Goal: Task Accomplishment & Management: Manage account settings

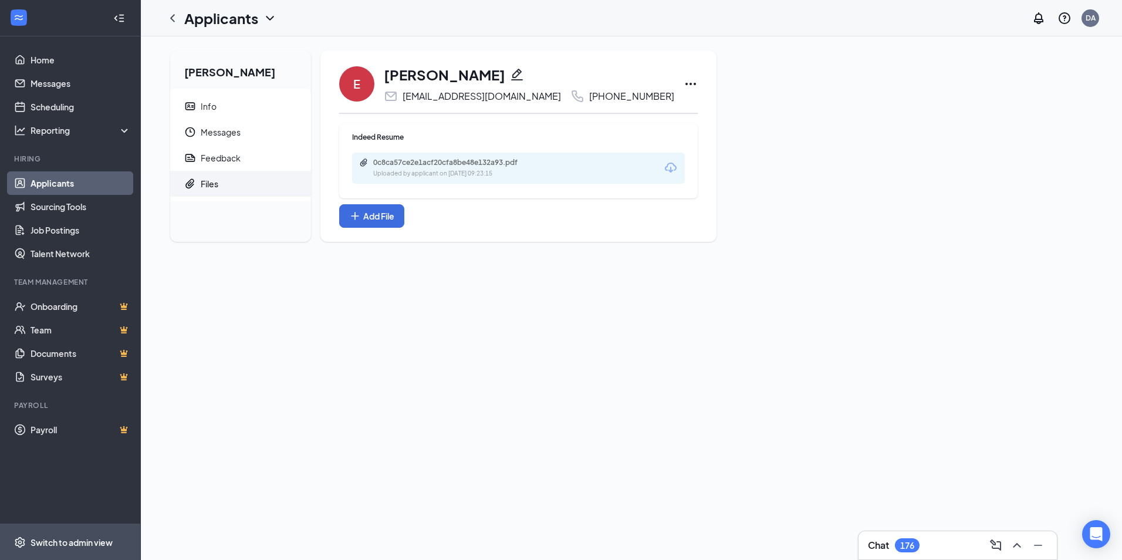
click at [96, 532] on span "Switch to admin view" at bounding box center [81, 542] width 100 height 36
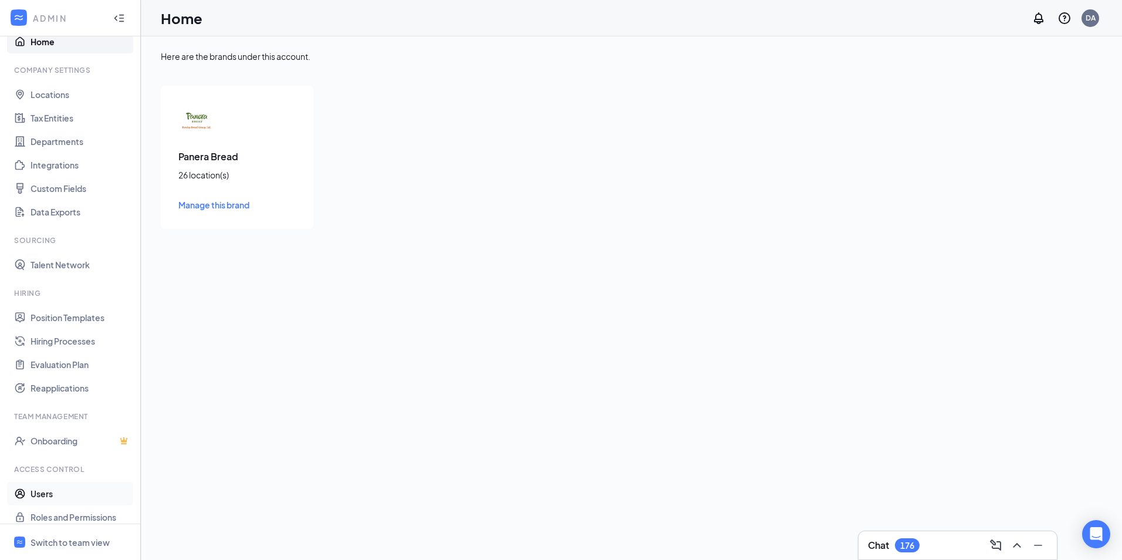
scroll to position [28, 0]
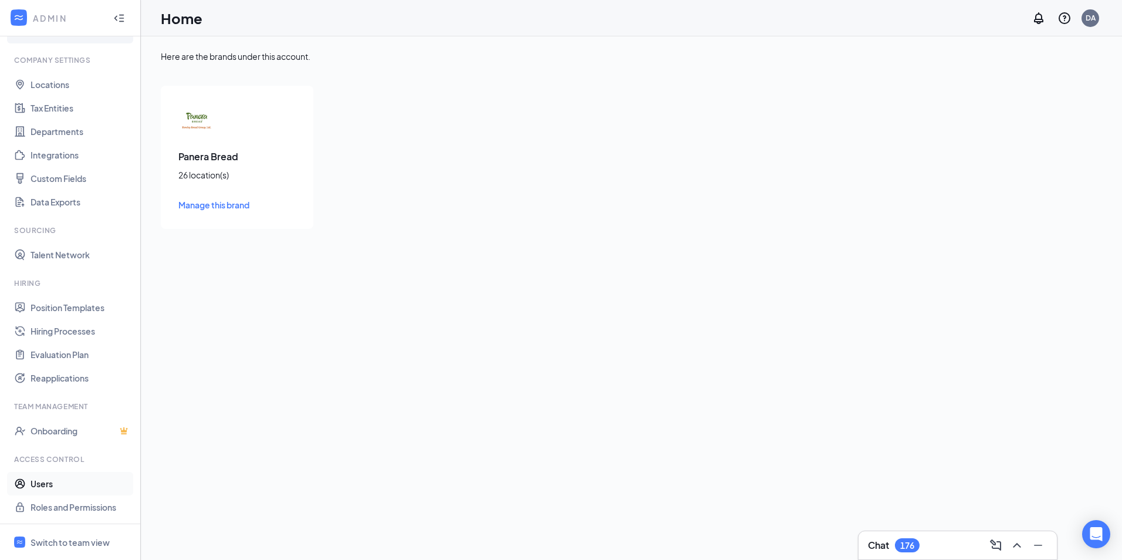
click at [57, 483] on link "Users" at bounding box center [81, 483] width 100 height 23
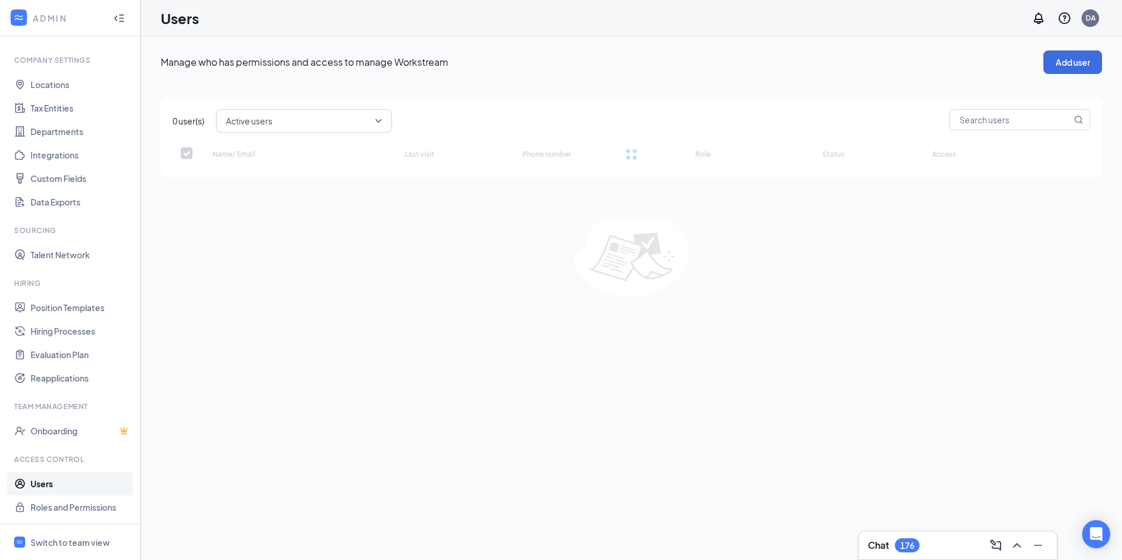
checkbox input "false"
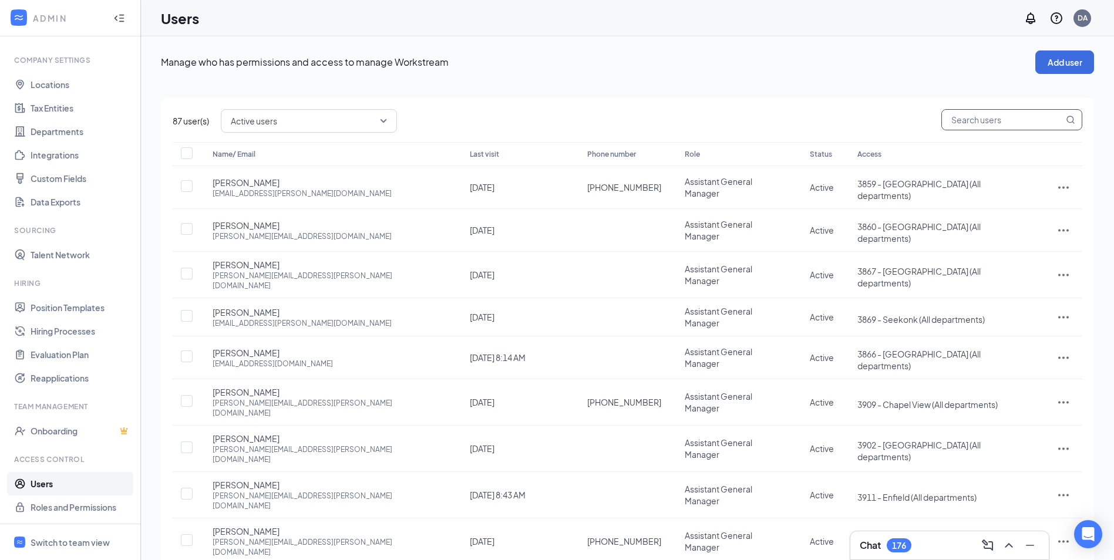
click at [972, 123] on input "text" at bounding box center [1003, 120] width 122 height 20
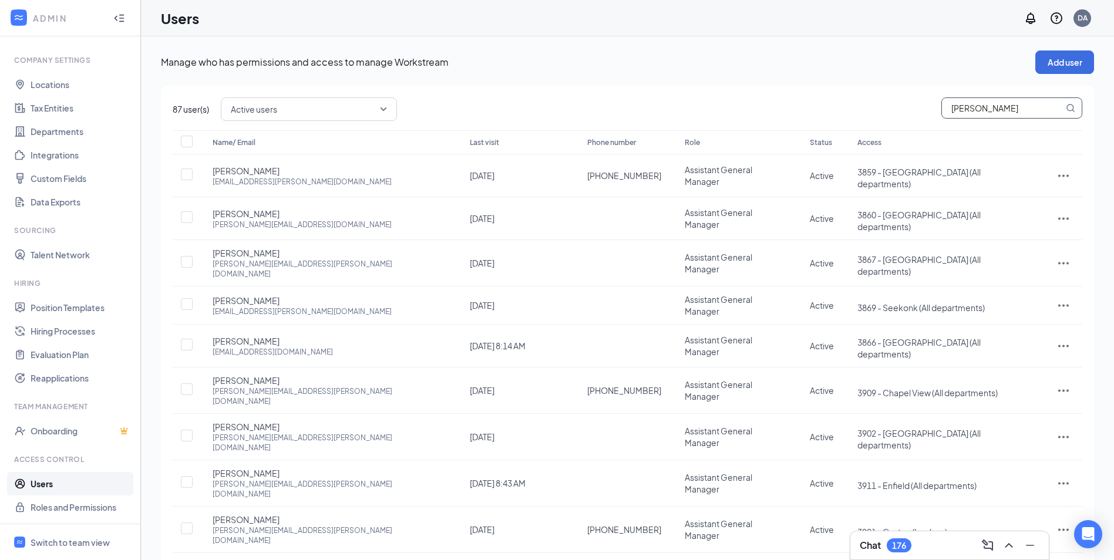
type input "[PERSON_NAME]"
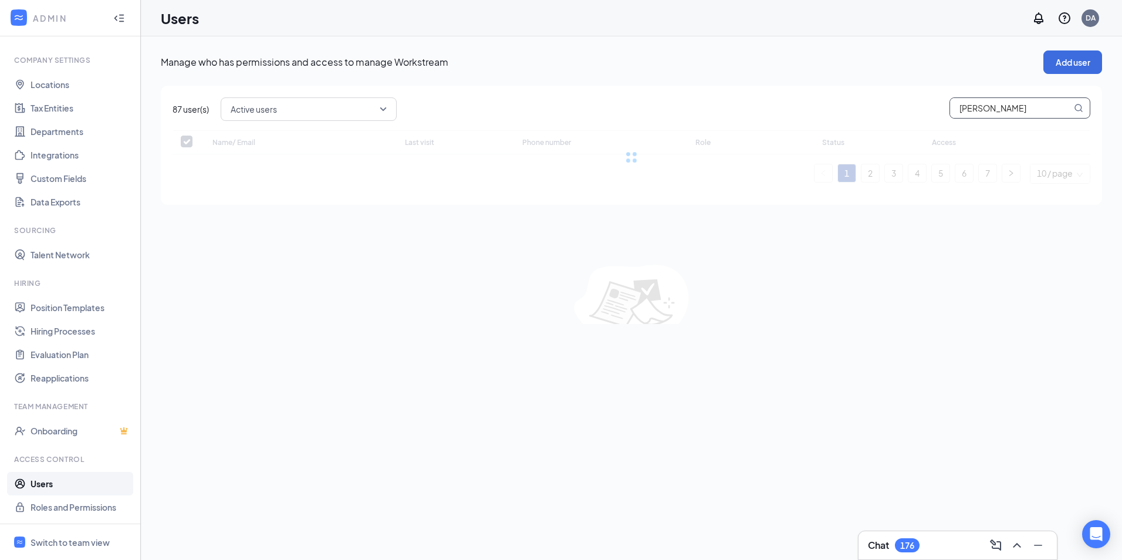
checkbox input "false"
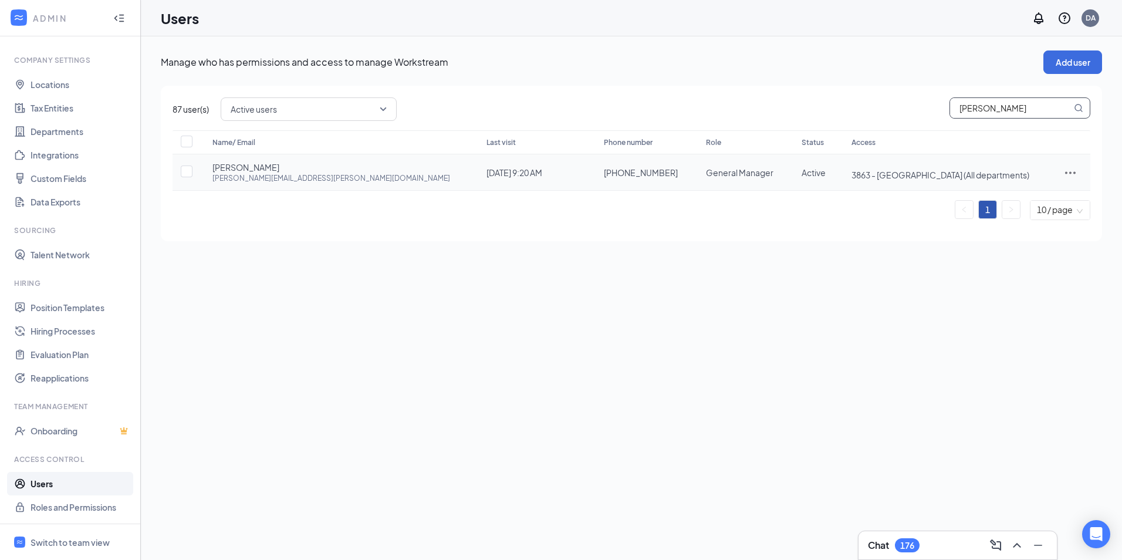
type input "[PERSON_NAME]"
click at [1065, 173] on icon "ActionsIcon" at bounding box center [1070, 172] width 11 height 2
click at [1033, 199] on span "Edit user" at bounding box center [1032, 197] width 73 height 13
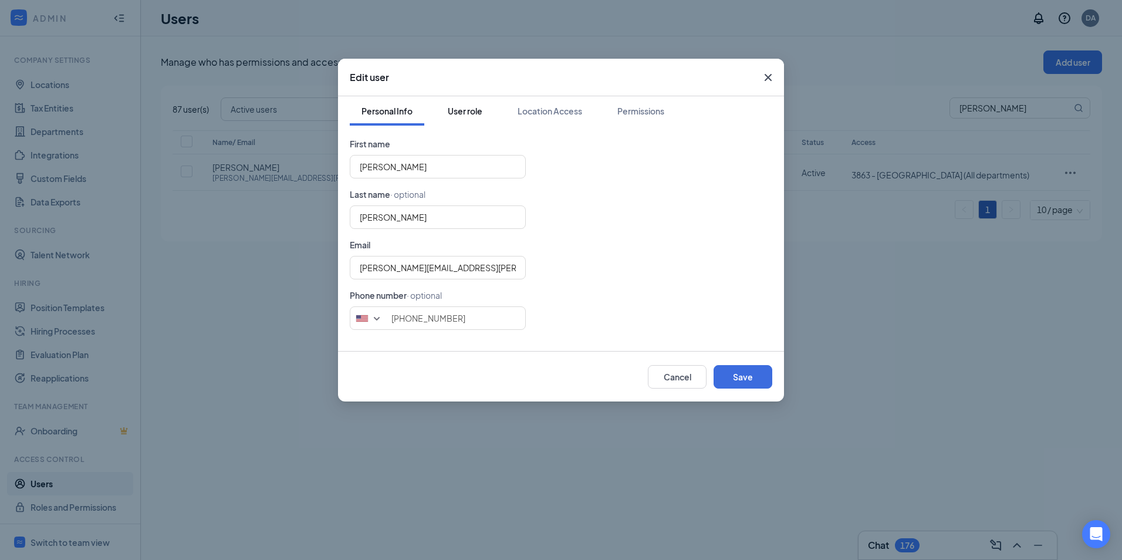
click at [479, 107] on div "User role" at bounding box center [465, 111] width 35 height 12
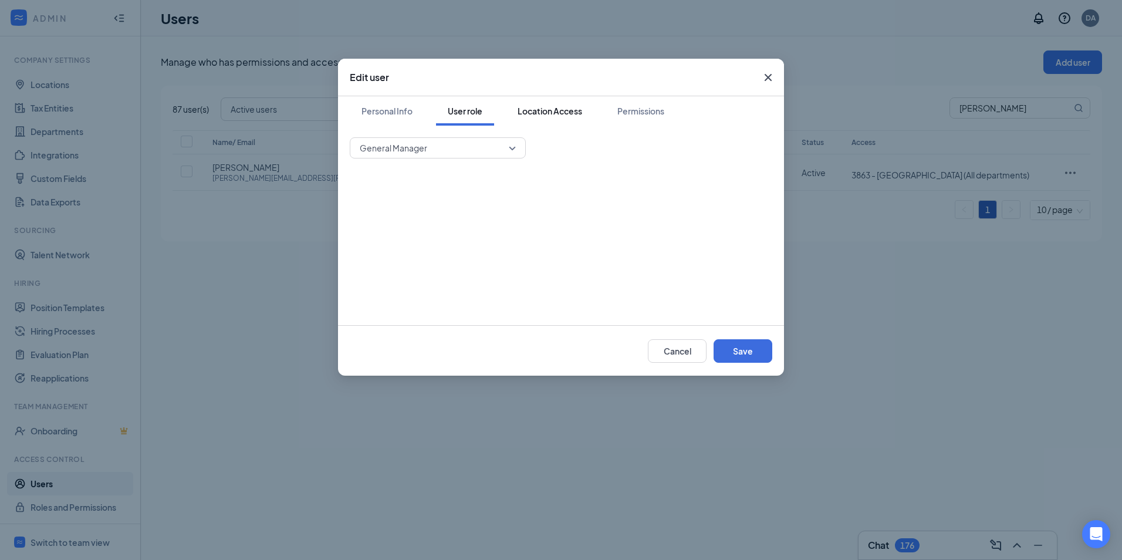
click at [568, 116] on div "Location Access" at bounding box center [550, 111] width 65 height 12
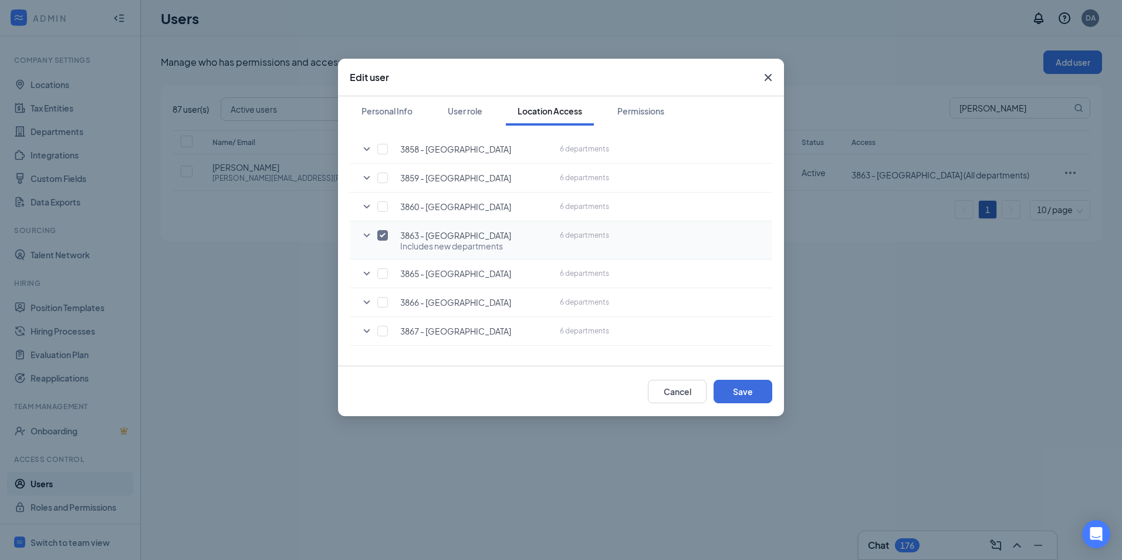
click at [382, 237] on input "checkbox" at bounding box center [382, 235] width 11 height 11
checkbox input "false"
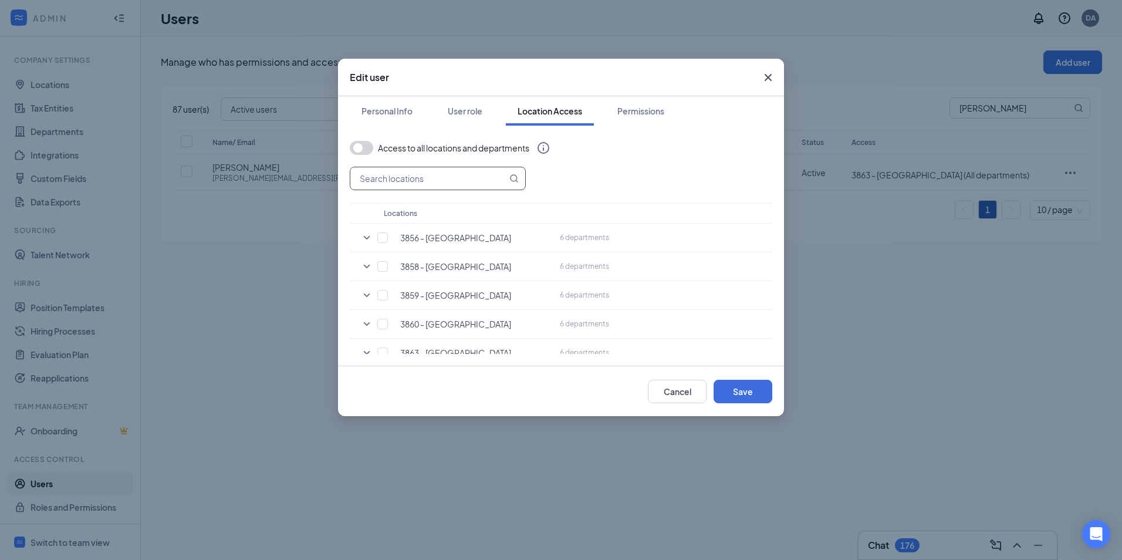
click at [406, 168] on input "text" at bounding box center [428, 178] width 157 height 22
type input "can"
click at [570, 177] on div "can Locations 3867 - [GEOGRAPHIC_DATA] 6 departments ADMN Baking In-shop Manage…" at bounding box center [561, 289] width 423 height 244
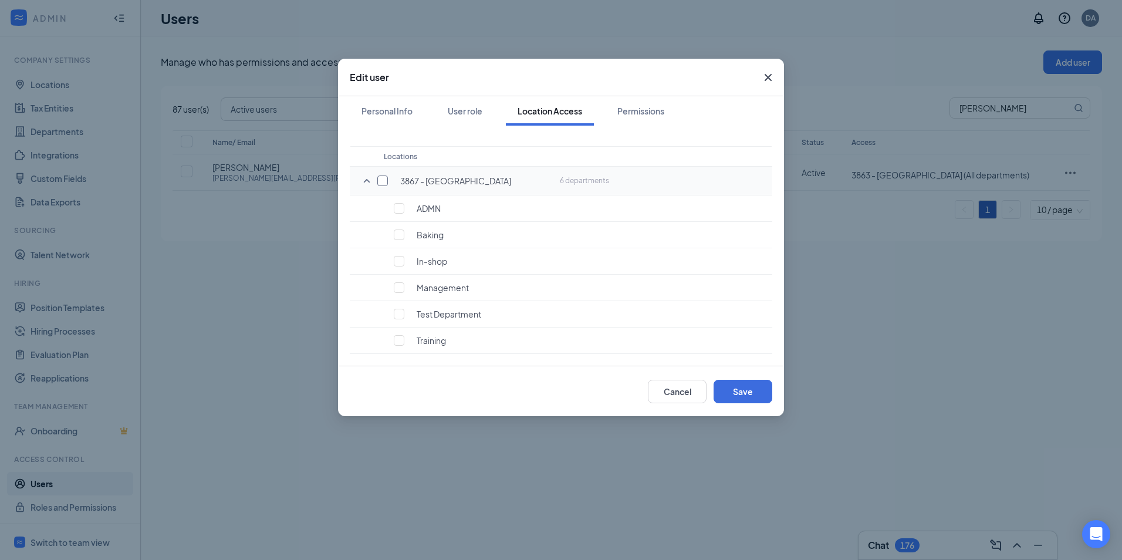
click at [382, 179] on input "checkbox" at bounding box center [382, 181] width 11 height 11
checkbox input "true"
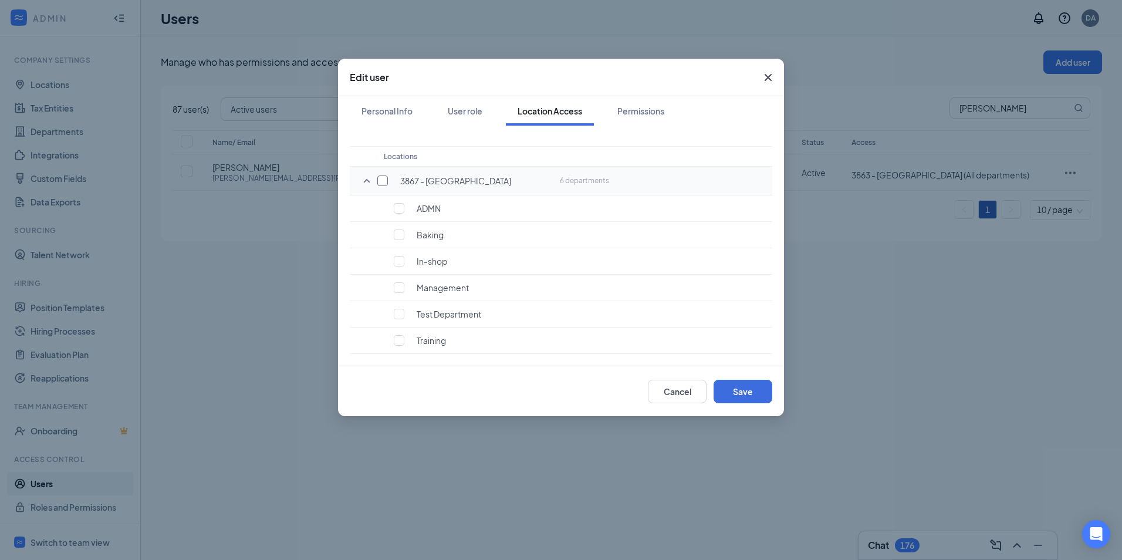
checkbox input "true"
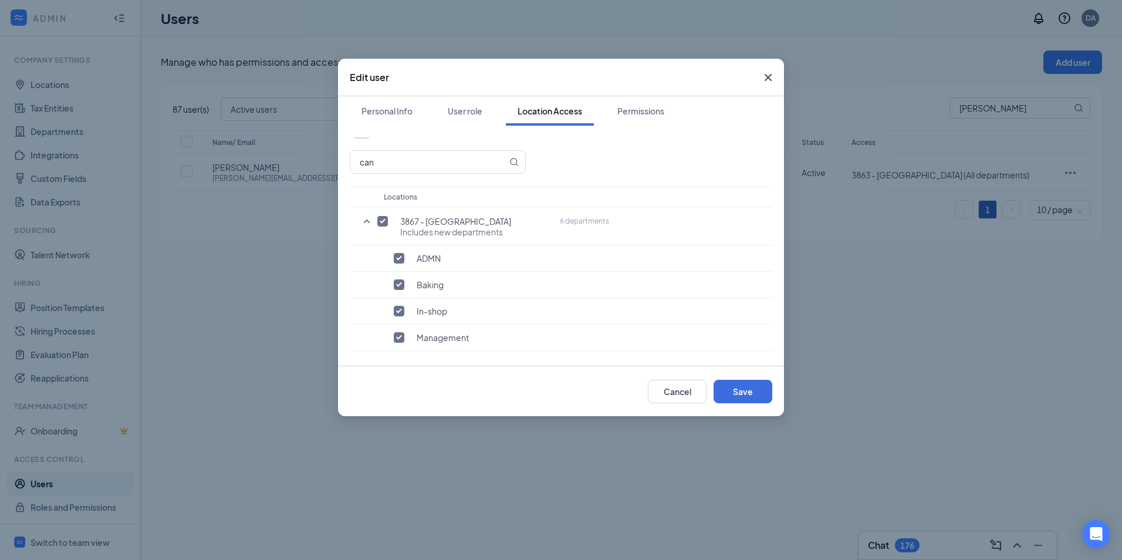
scroll to position [0, 0]
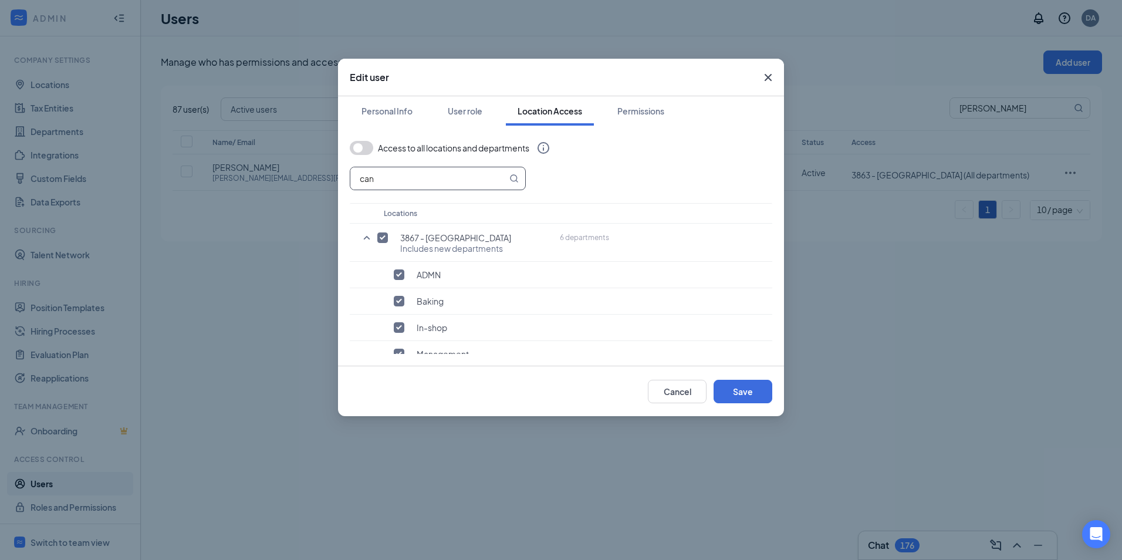
drag, startPoint x: 405, startPoint y: 186, endPoint x: 330, endPoint y: 181, distance: 75.3
click at [330, 181] on div "Edit user Personal Info User role Location Access Permissions Access to all loc…" at bounding box center [561, 280] width 1122 height 560
type input "bri"
click at [385, 238] on input "checkbox" at bounding box center [382, 237] width 11 height 11
checkbox input "true"
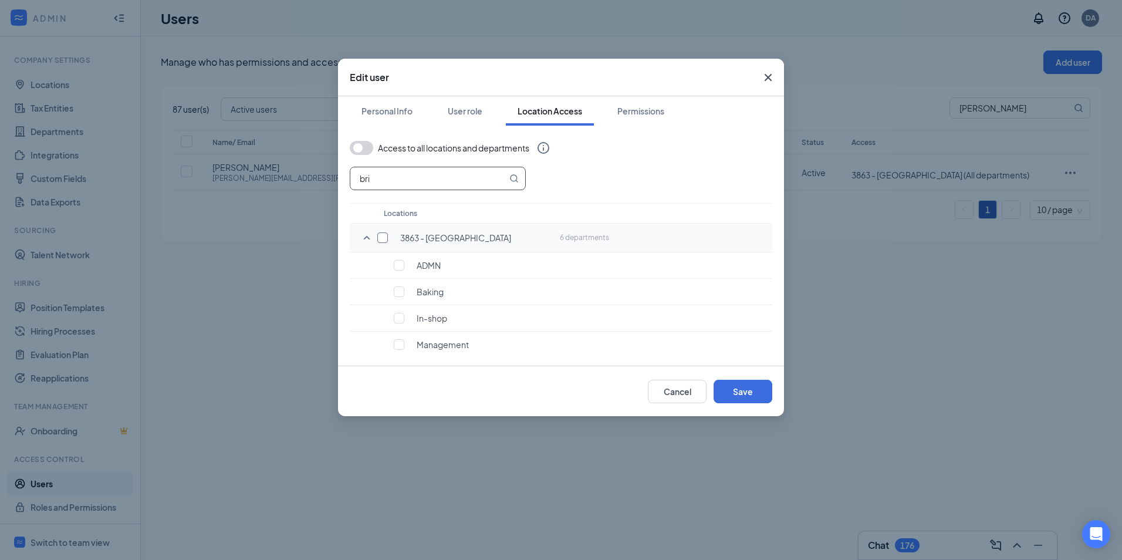
checkbox input "true"
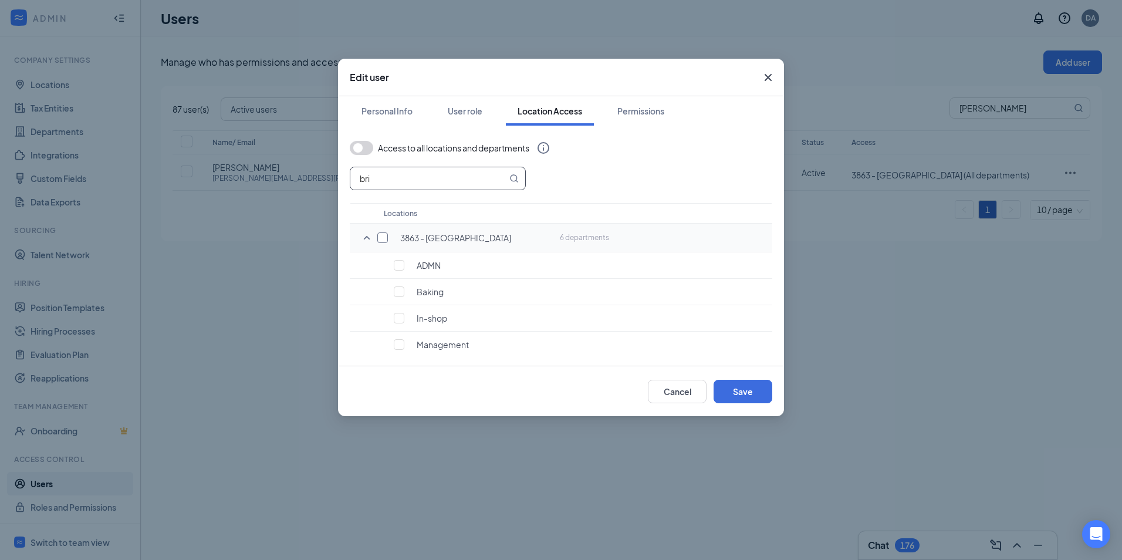
checkbox input "true"
click at [743, 393] on button "Save" at bounding box center [743, 391] width 59 height 23
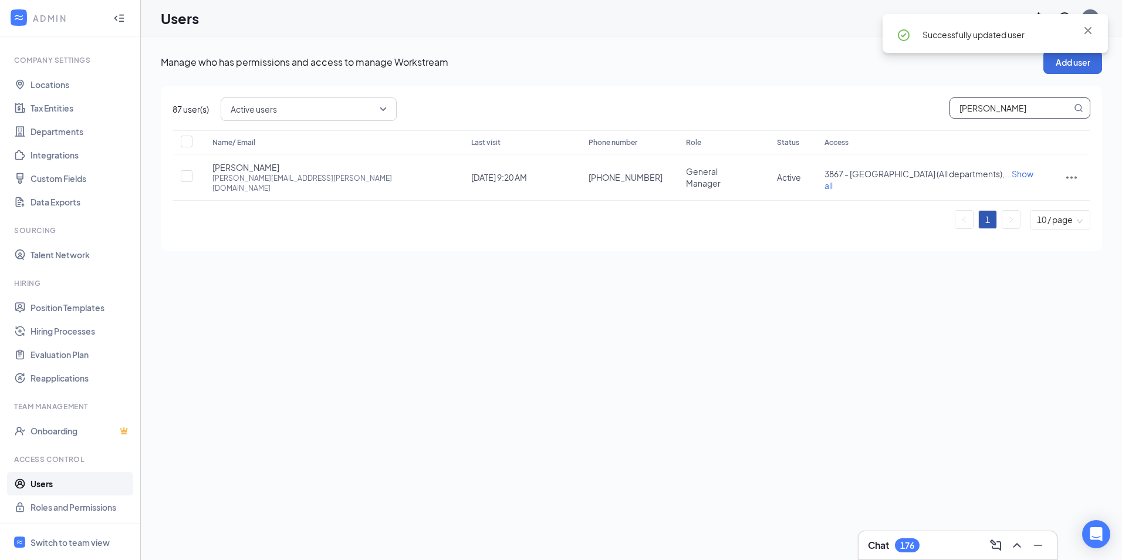
drag, startPoint x: 1014, startPoint y: 112, endPoint x: 922, endPoint y: 112, distance: 92.2
click at [922, 112] on div "Active users [PERSON_NAME]" at bounding box center [656, 108] width 870 height 23
type input "[PERSON_NAME]"
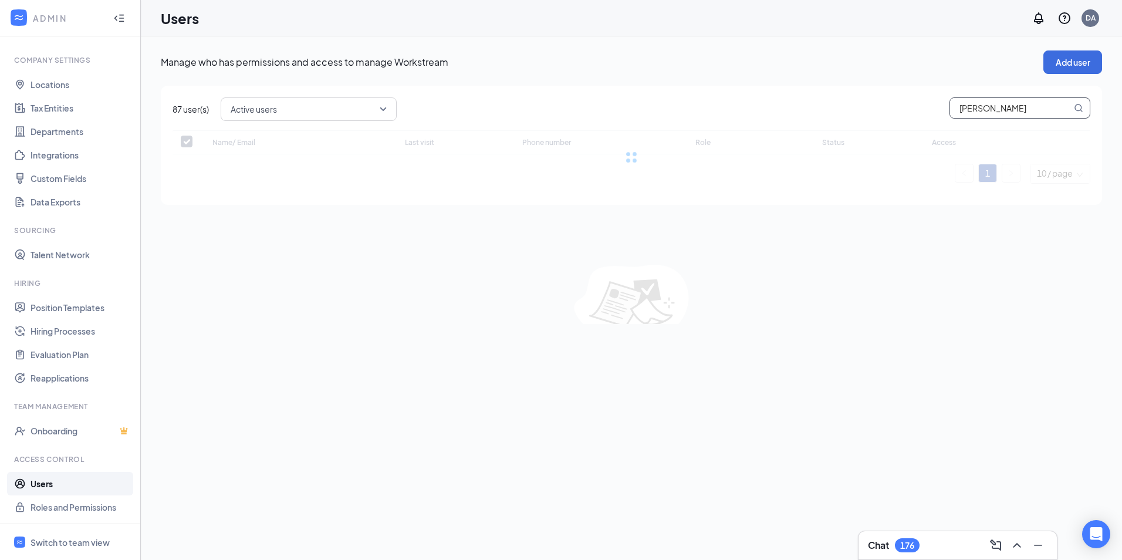
checkbox input "false"
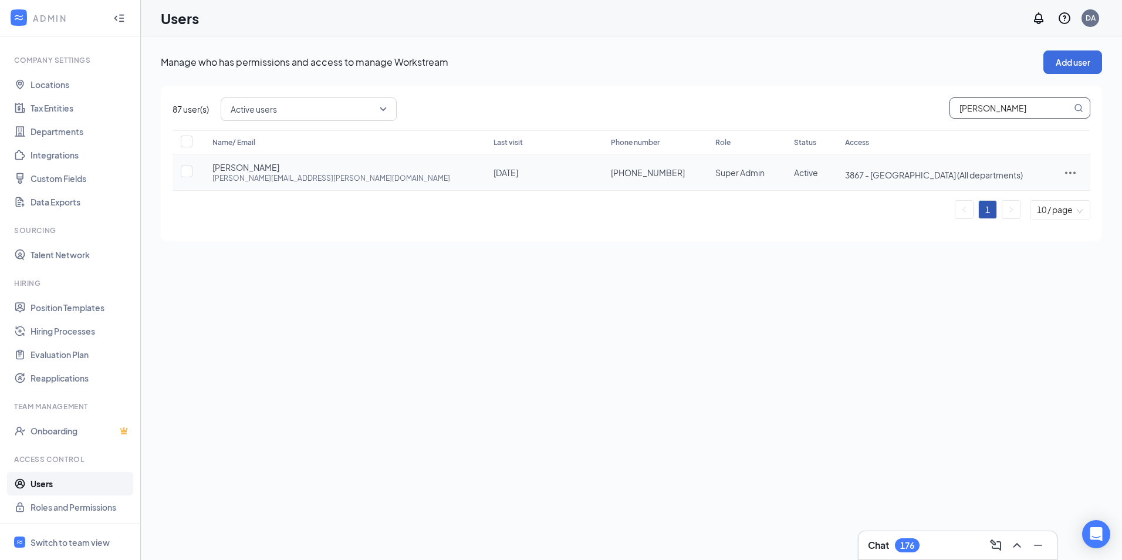
type input "[PERSON_NAME]"
click at [1065, 173] on icon "ActionsIcon" at bounding box center [1071, 173] width 14 height 14
click at [1031, 196] on span "Edit user" at bounding box center [1032, 197] width 73 height 13
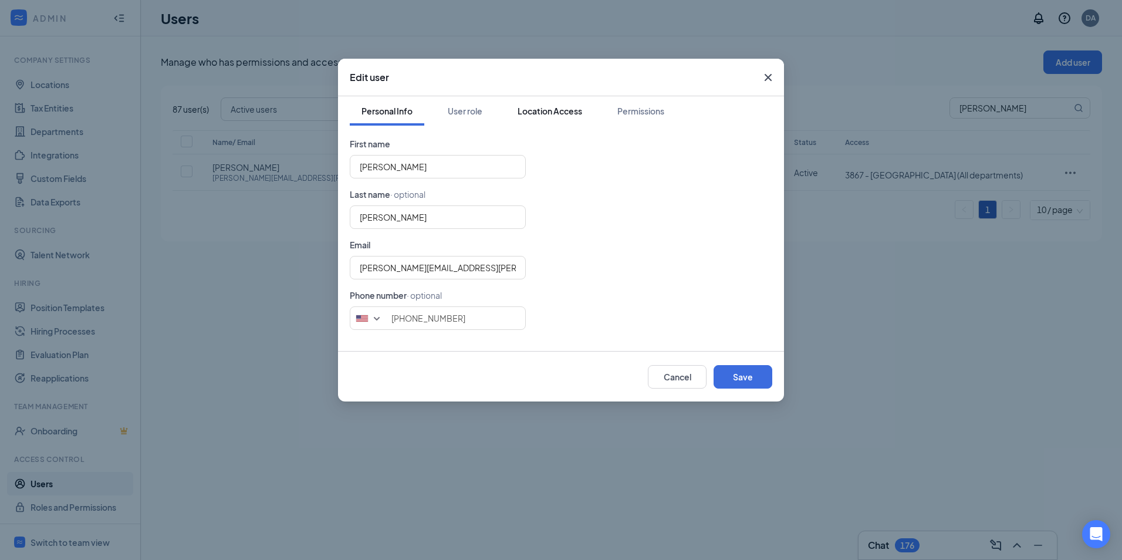
click at [563, 106] on button "Location Access" at bounding box center [550, 110] width 88 height 29
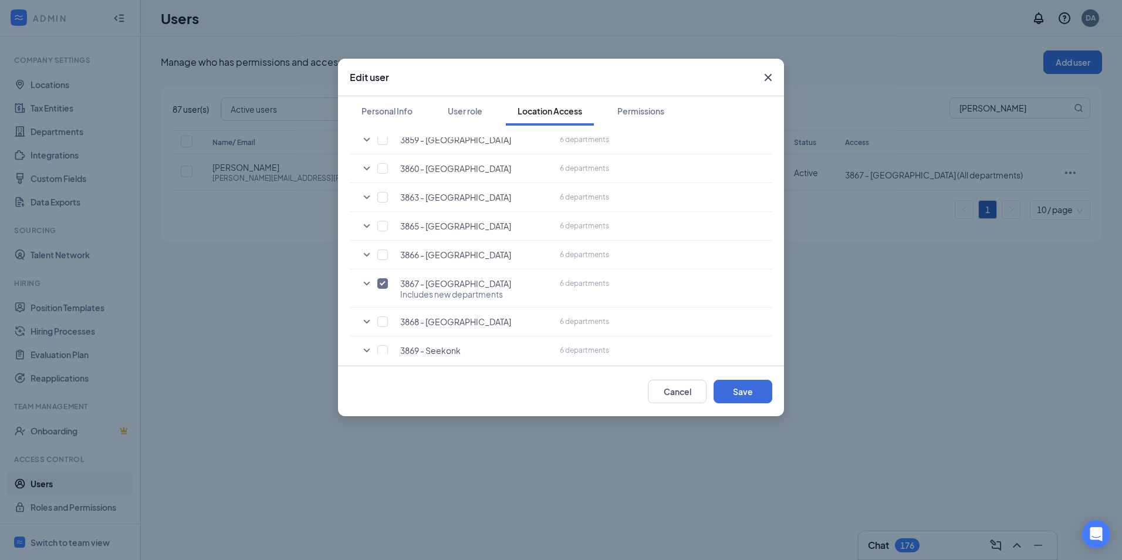
scroll to position [294, 0]
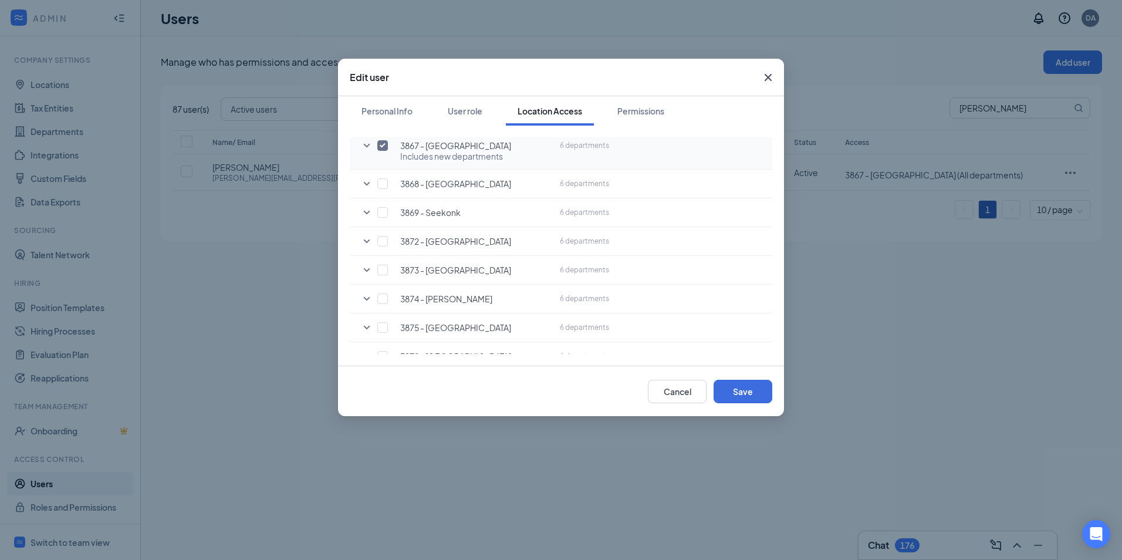
click at [385, 144] on input "checkbox" at bounding box center [382, 145] width 11 height 11
checkbox input "false"
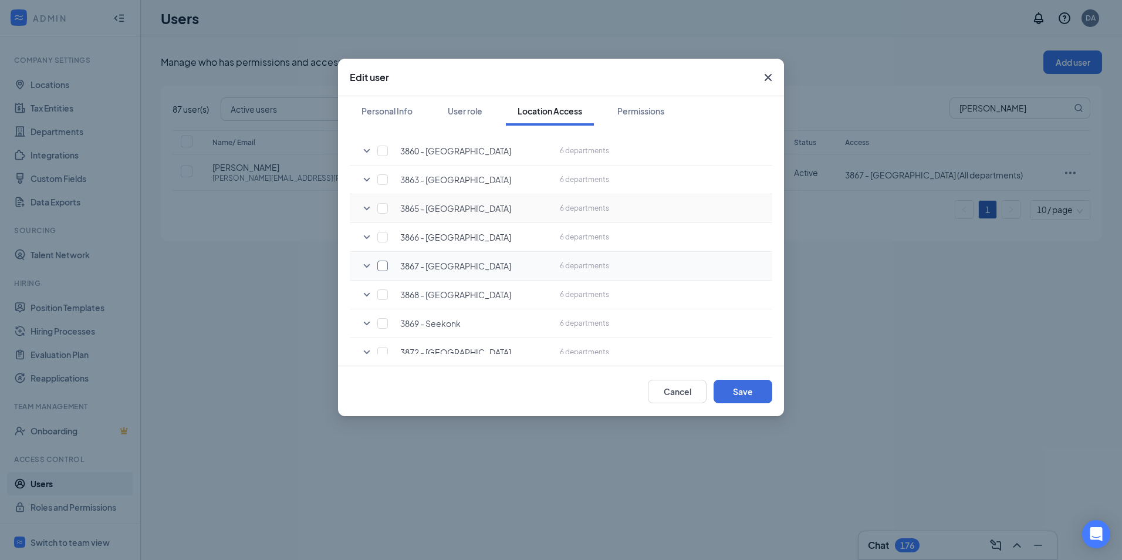
scroll to position [176, 0]
click at [383, 350] on input "checkbox" at bounding box center [382, 349] width 11 height 11
checkbox input "true"
click at [740, 392] on button "Save" at bounding box center [743, 391] width 59 height 23
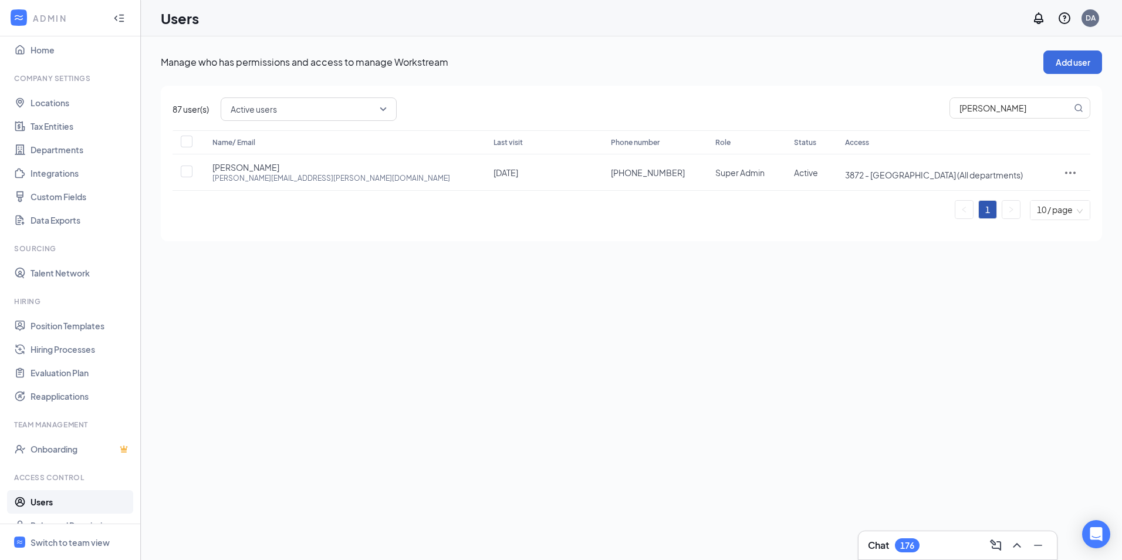
scroll to position [0, 0]
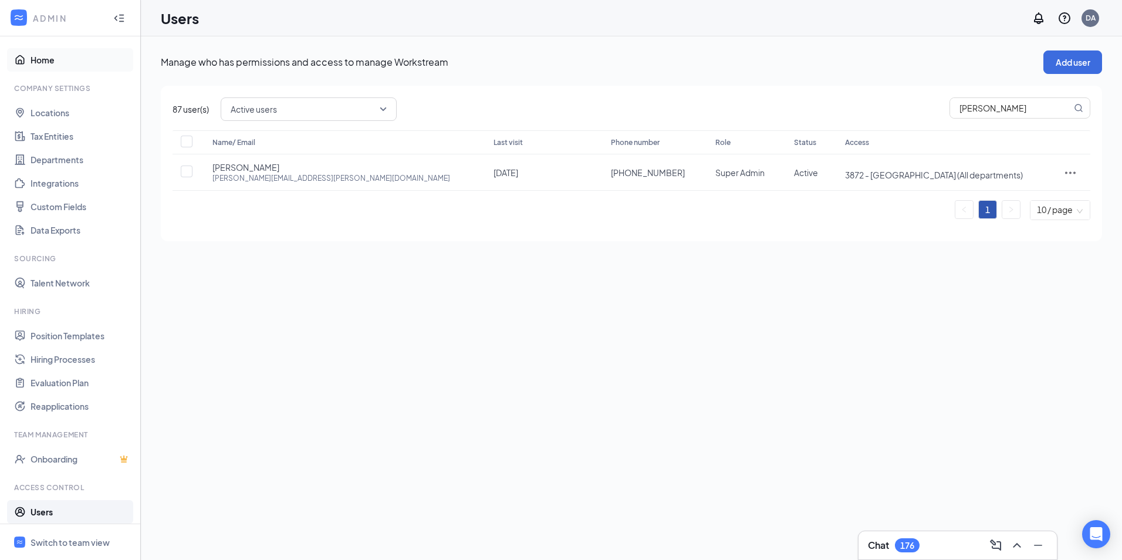
click at [64, 63] on link "Home" at bounding box center [81, 59] width 100 height 23
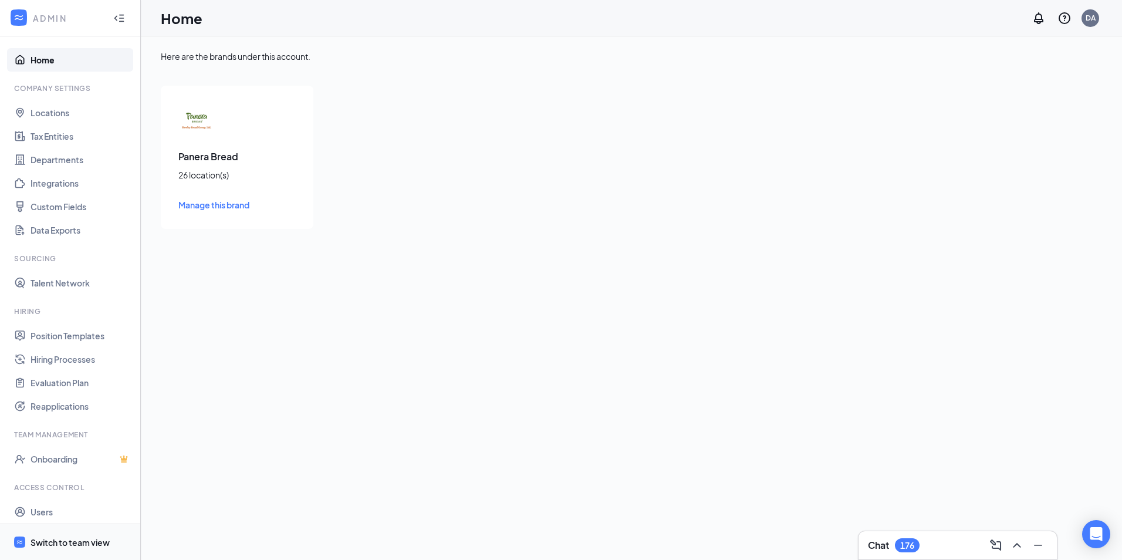
click at [58, 532] on span "Switch to team view" at bounding box center [81, 542] width 100 height 36
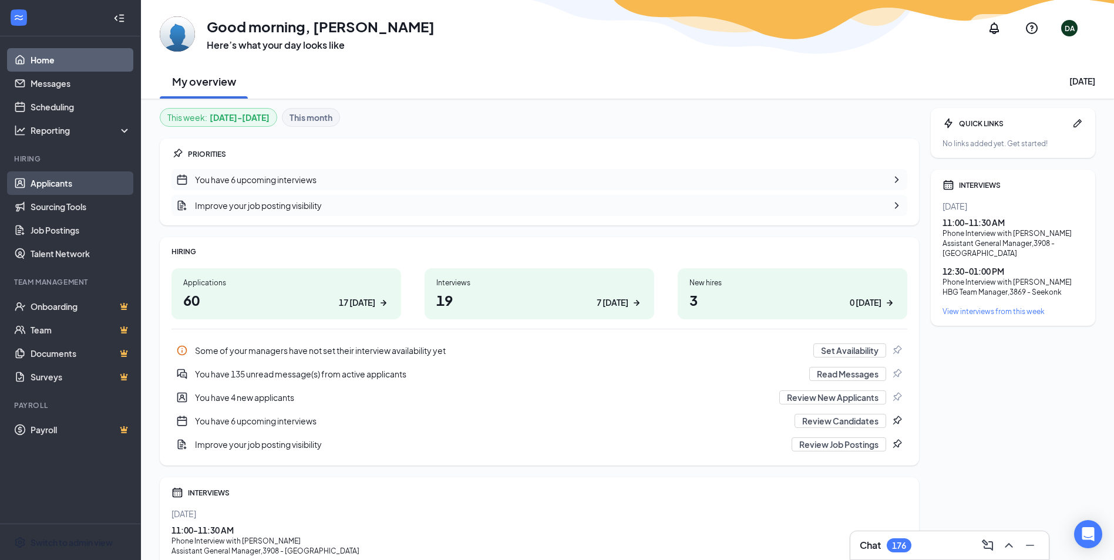
click at [50, 186] on link "Applicants" at bounding box center [81, 182] width 100 height 23
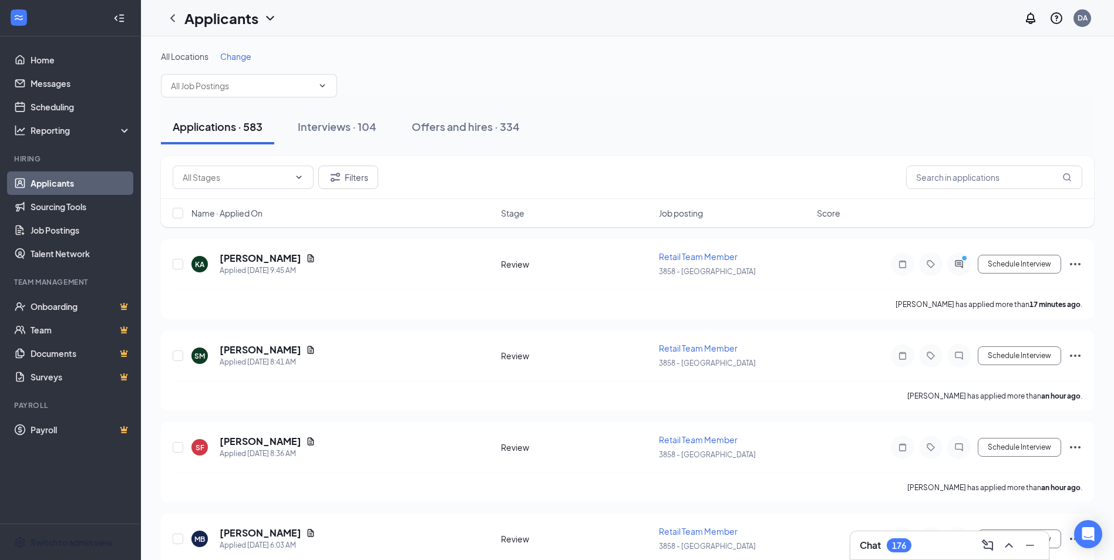
click at [230, 54] on span "Change" at bounding box center [235, 56] width 31 height 11
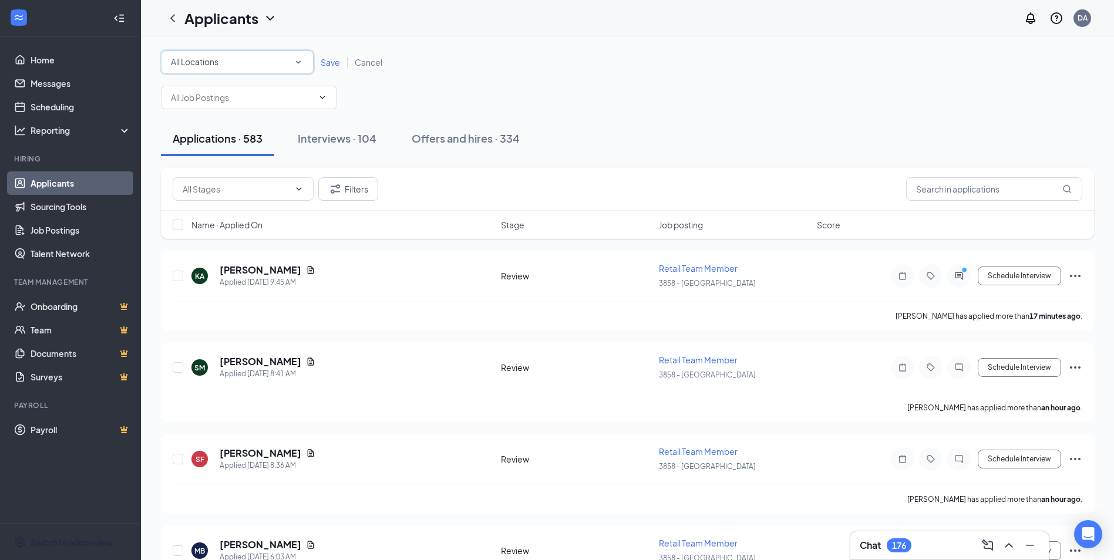
click at [247, 68] on div "All Locations" at bounding box center [237, 62] width 133 height 14
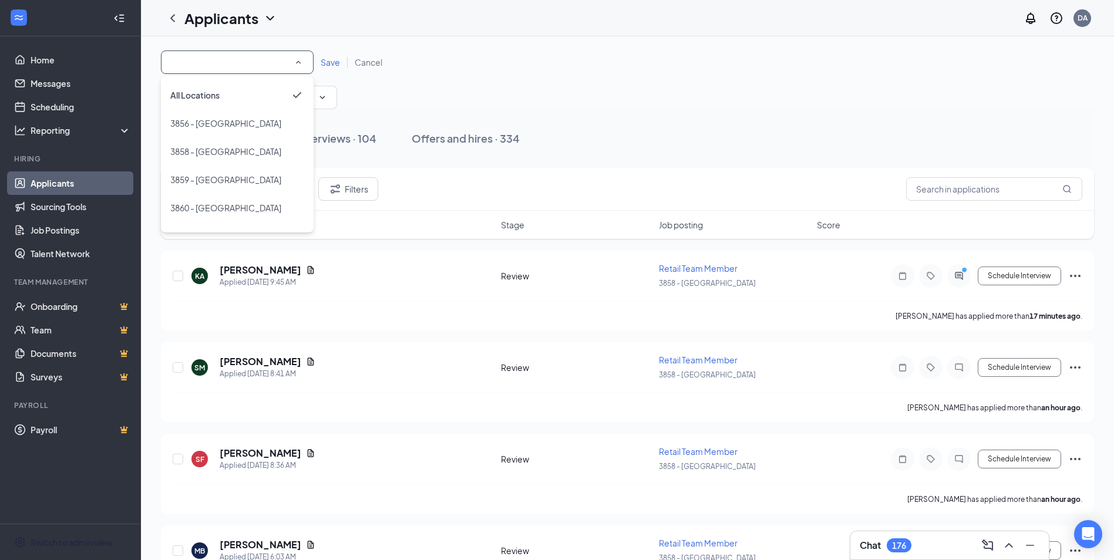
drag, startPoint x: 235, startPoint y: 123, endPoint x: 251, endPoint y: 117, distance: 16.7
click at [234, 123] on span "3856 - [GEOGRAPHIC_DATA]" at bounding box center [225, 123] width 111 height 11
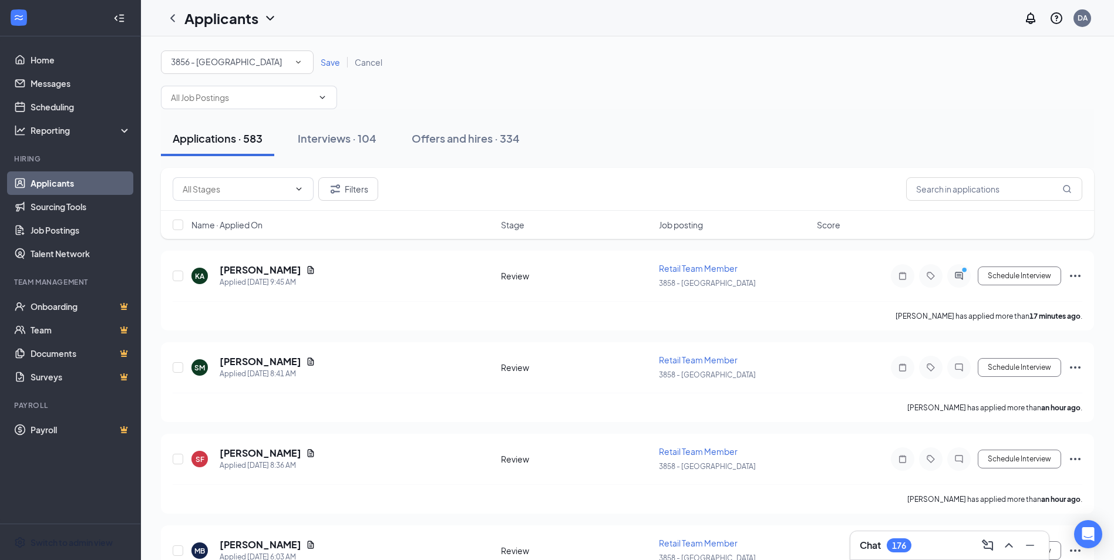
click at [323, 61] on span "Save" at bounding box center [330, 62] width 19 height 11
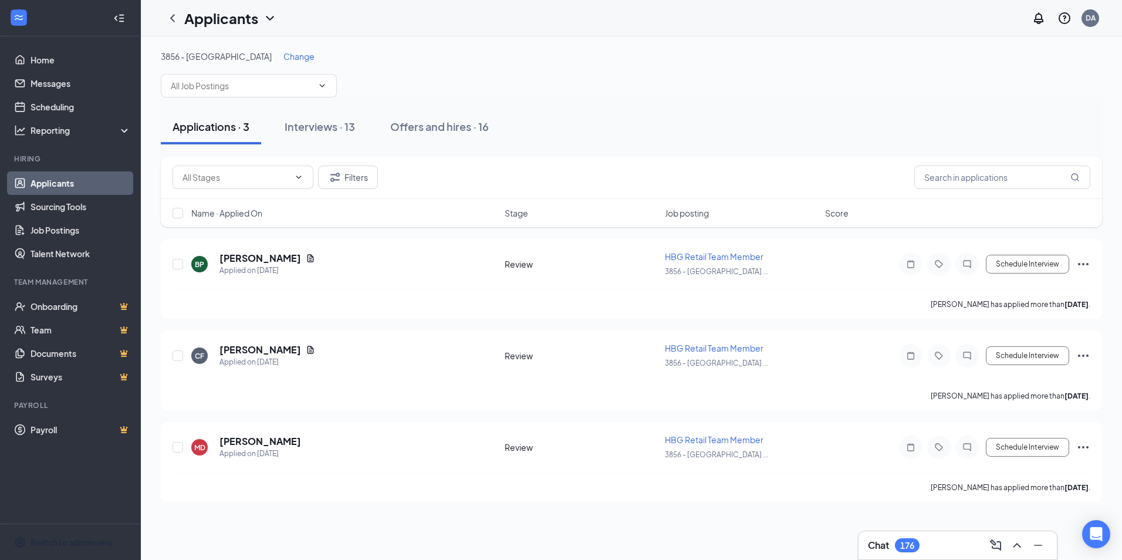
click at [284, 58] on span "Change" at bounding box center [299, 56] width 31 height 11
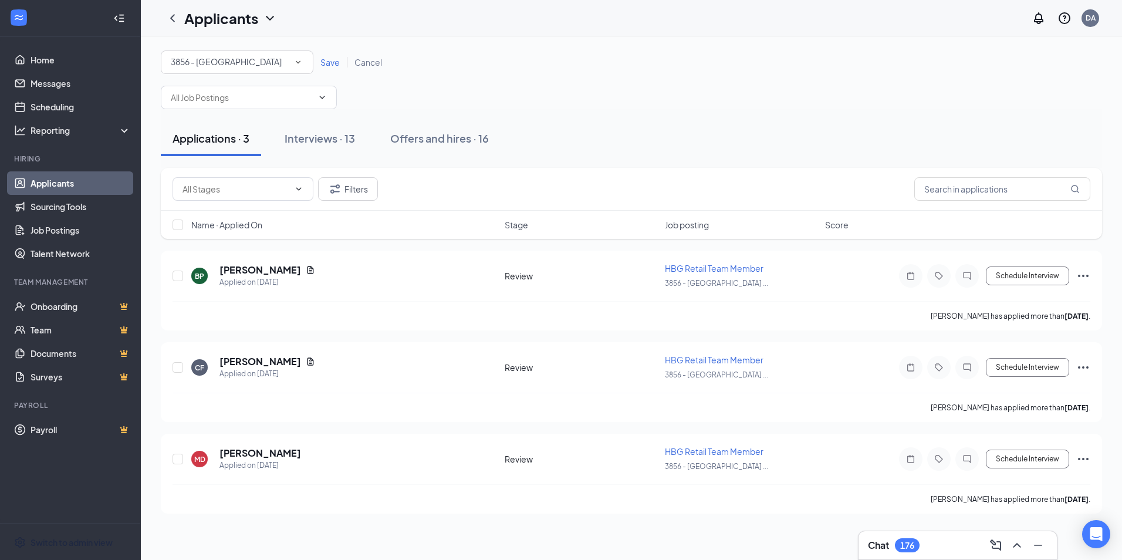
click at [255, 68] on span "3856 - [GEOGRAPHIC_DATA]" at bounding box center [226, 62] width 111 height 13
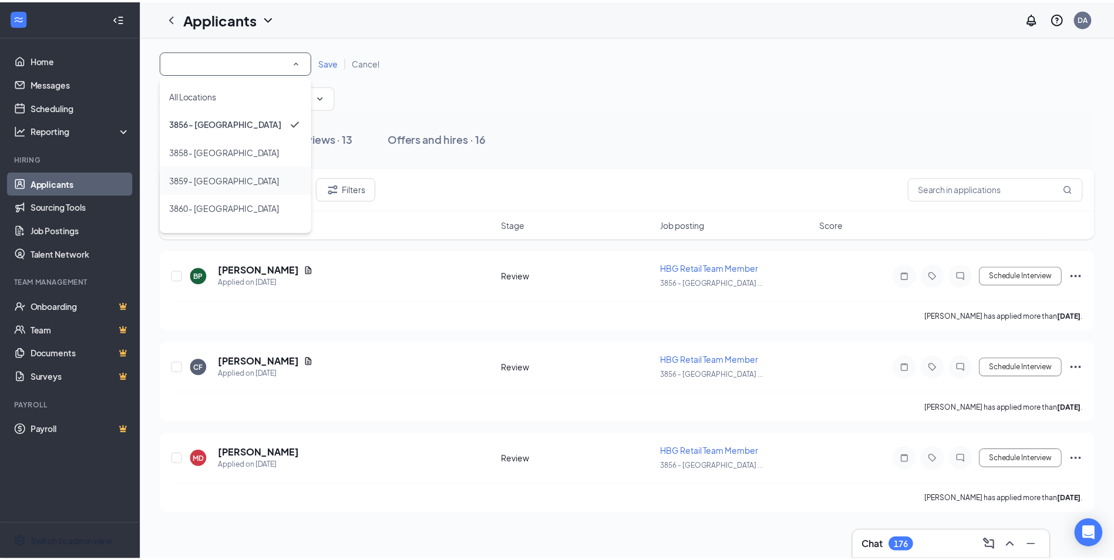
scroll to position [59, 0]
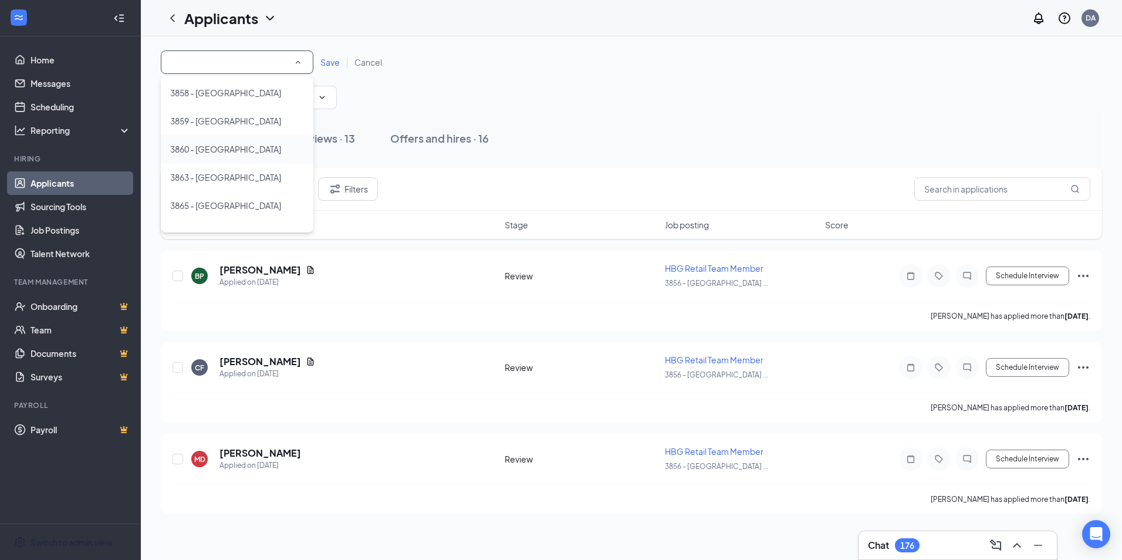
click at [230, 148] on span "3860 - [GEOGRAPHIC_DATA]" at bounding box center [225, 149] width 111 height 11
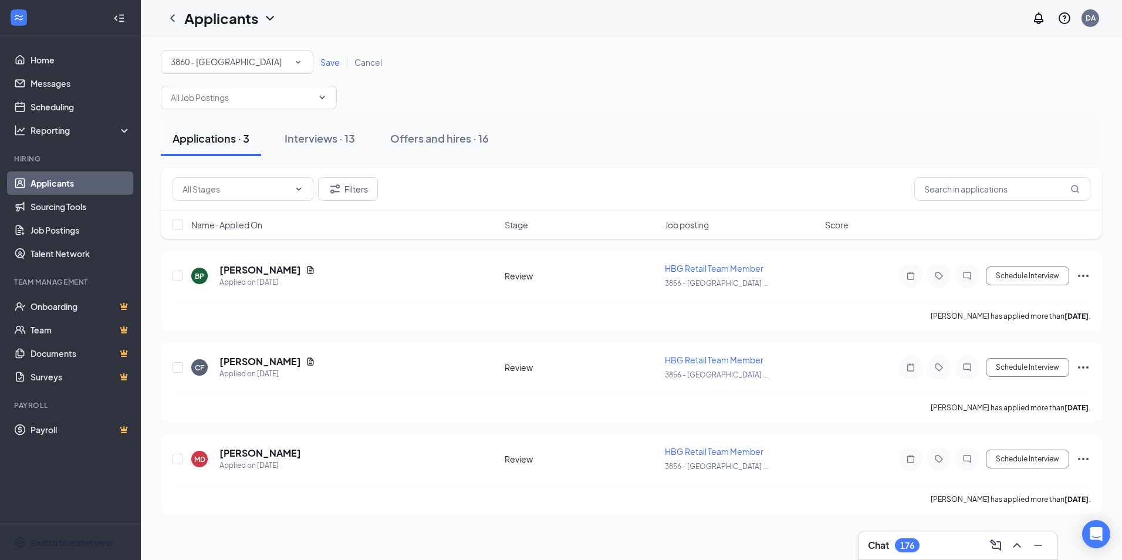
click at [328, 60] on span "Save" at bounding box center [330, 62] width 19 height 11
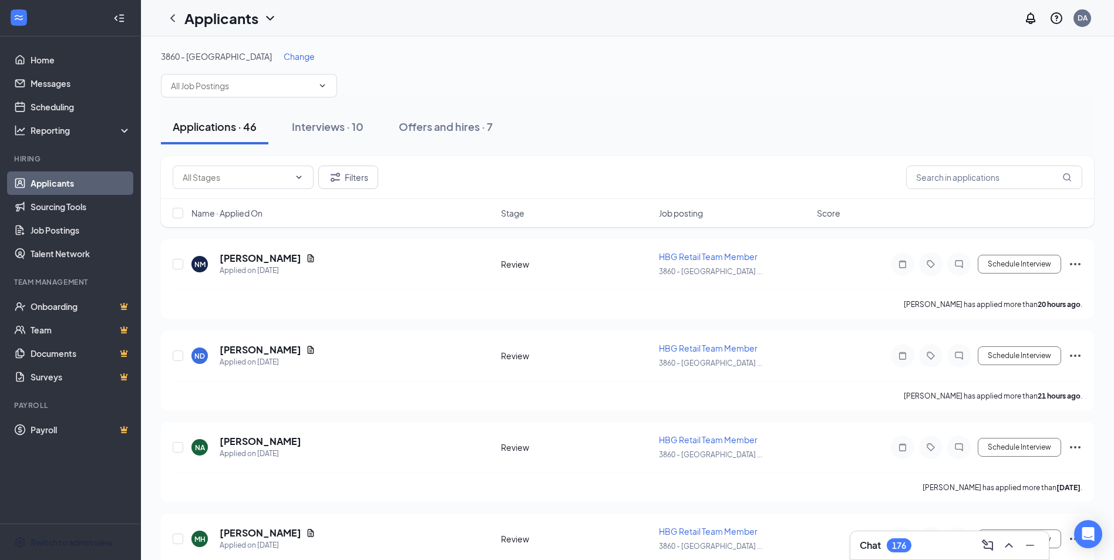
click at [282, 65] on div "3860 - [GEOGRAPHIC_DATA] Change" at bounding box center [627, 73] width 933 height 47
click at [284, 59] on span "Change" at bounding box center [299, 56] width 31 height 11
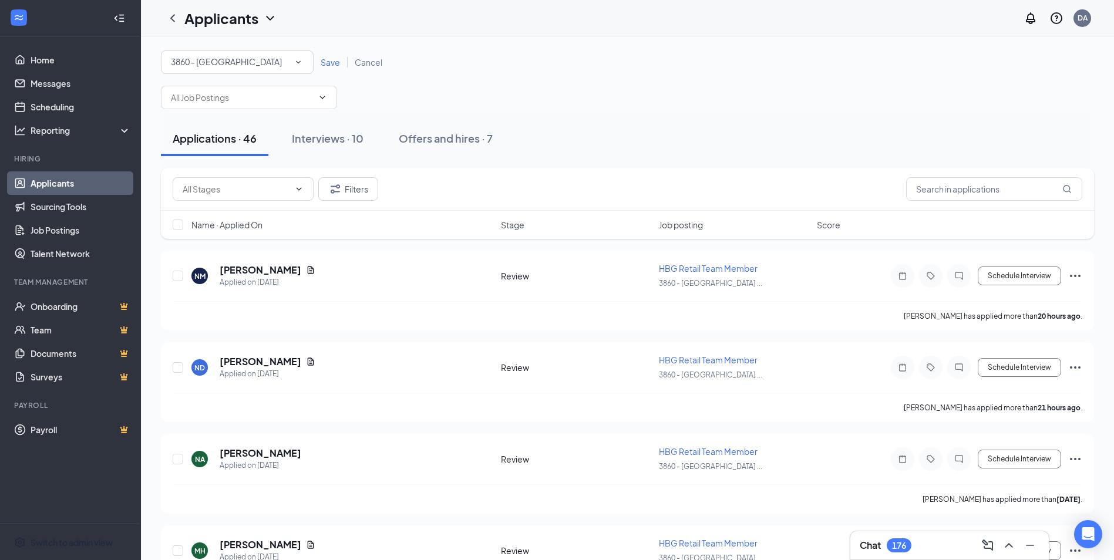
click at [268, 66] on div "3860 - [GEOGRAPHIC_DATA]" at bounding box center [237, 62] width 133 height 14
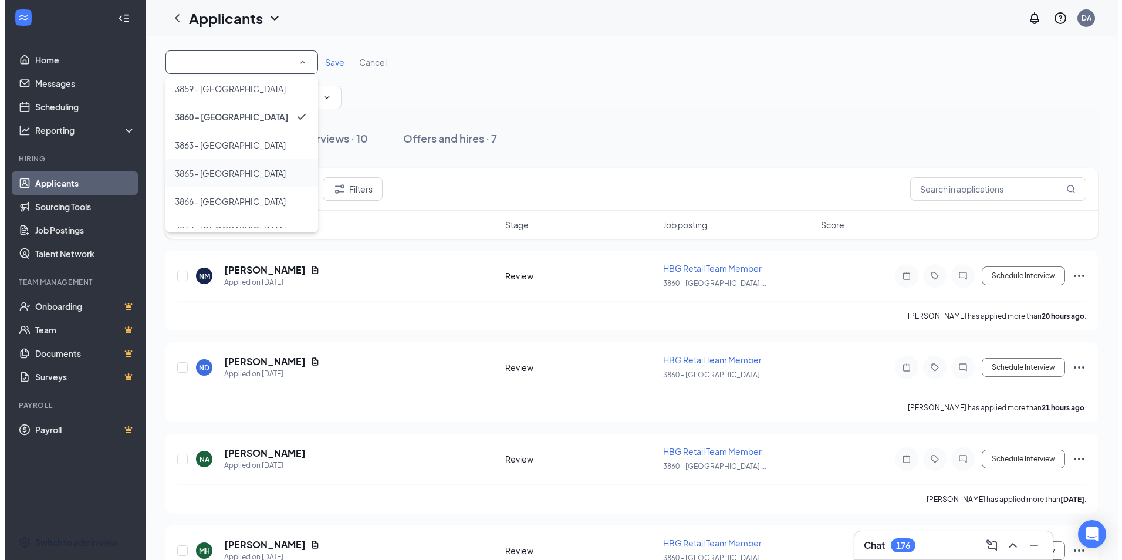
scroll to position [117, 0]
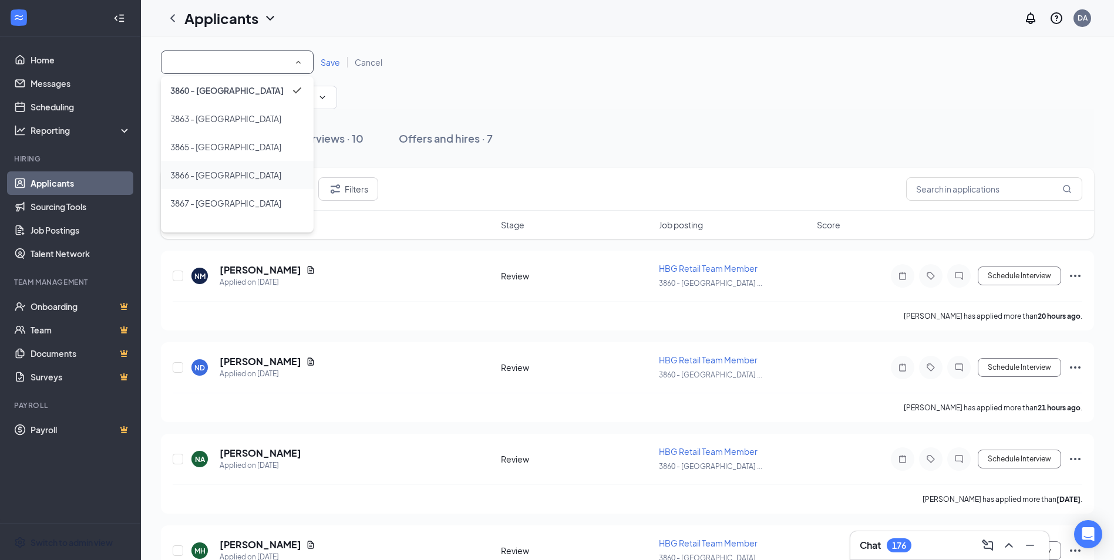
click at [238, 174] on span "3866 - [GEOGRAPHIC_DATA]" at bounding box center [225, 175] width 111 height 11
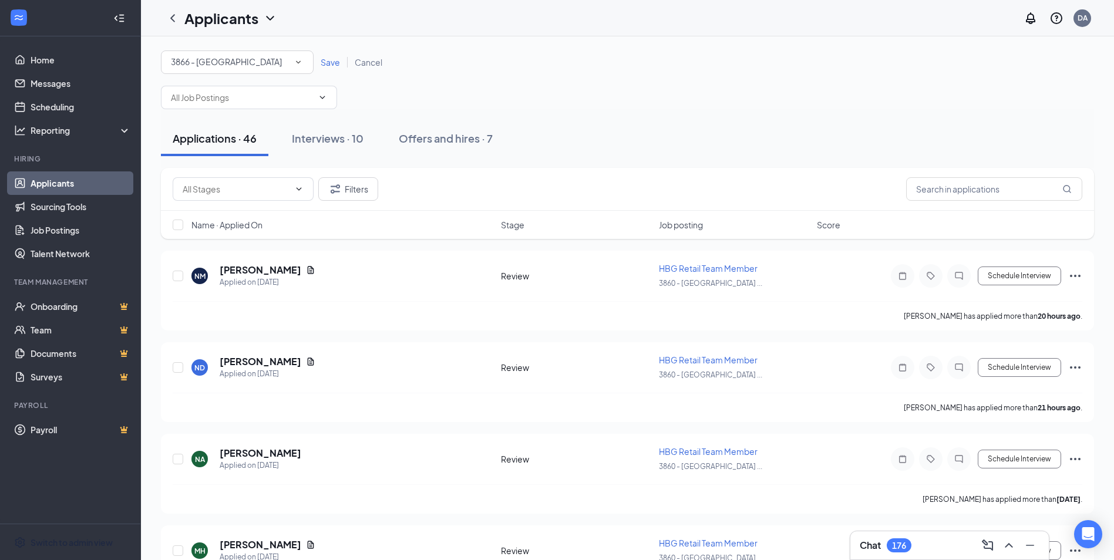
click at [331, 61] on span "Save" at bounding box center [330, 62] width 19 height 11
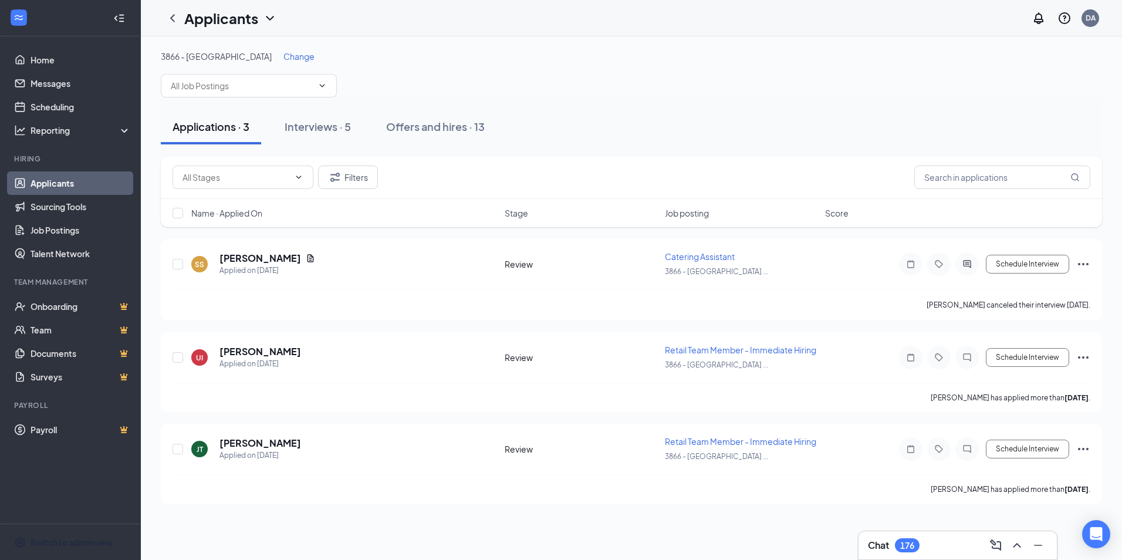
click at [284, 56] on span "Change" at bounding box center [299, 56] width 31 height 11
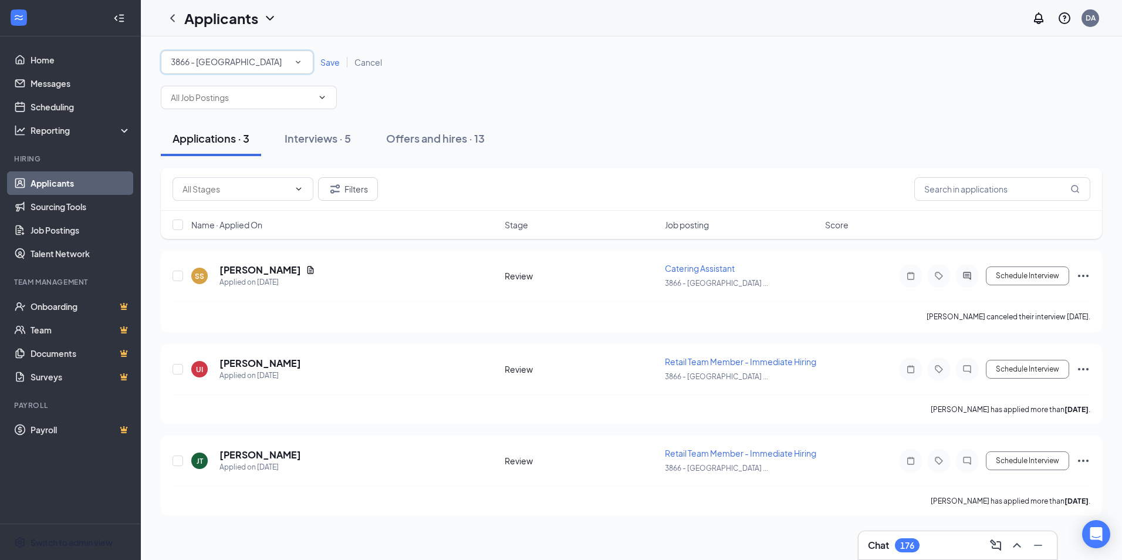
click at [278, 62] on div "3866 - [GEOGRAPHIC_DATA]" at bounding box center [237, 62] width 133 height 14
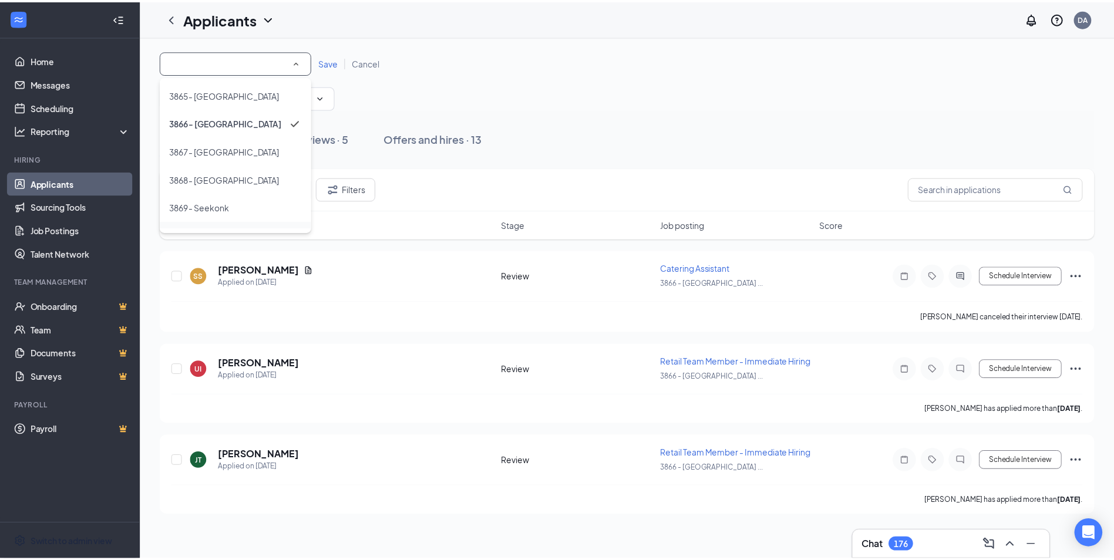
scroll to position [196, 0]
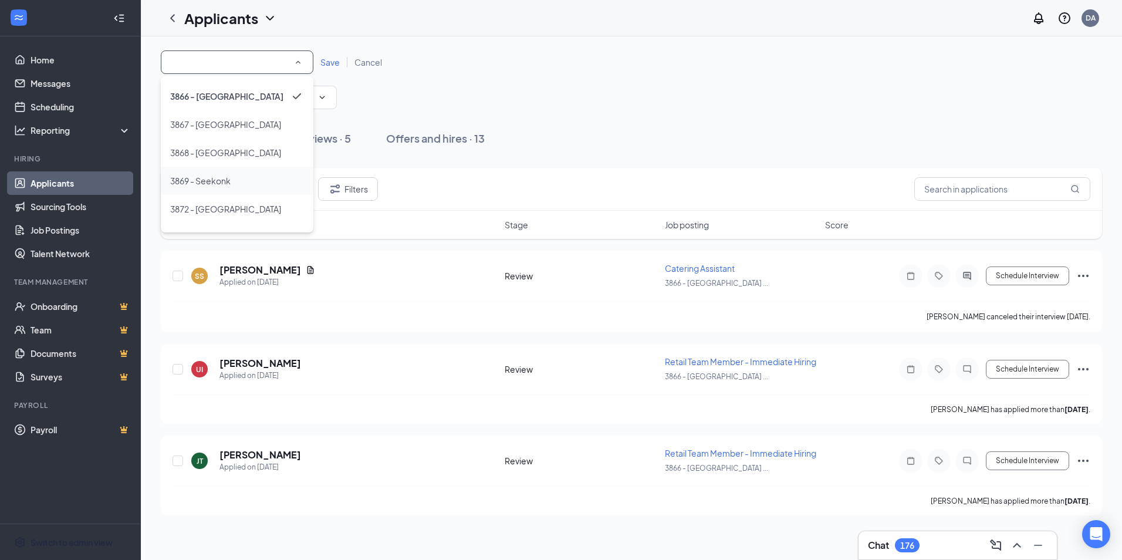
click at [233, 181] on div "3869 - Seekonk" at bounding box center [237, 181] width 134 height 14
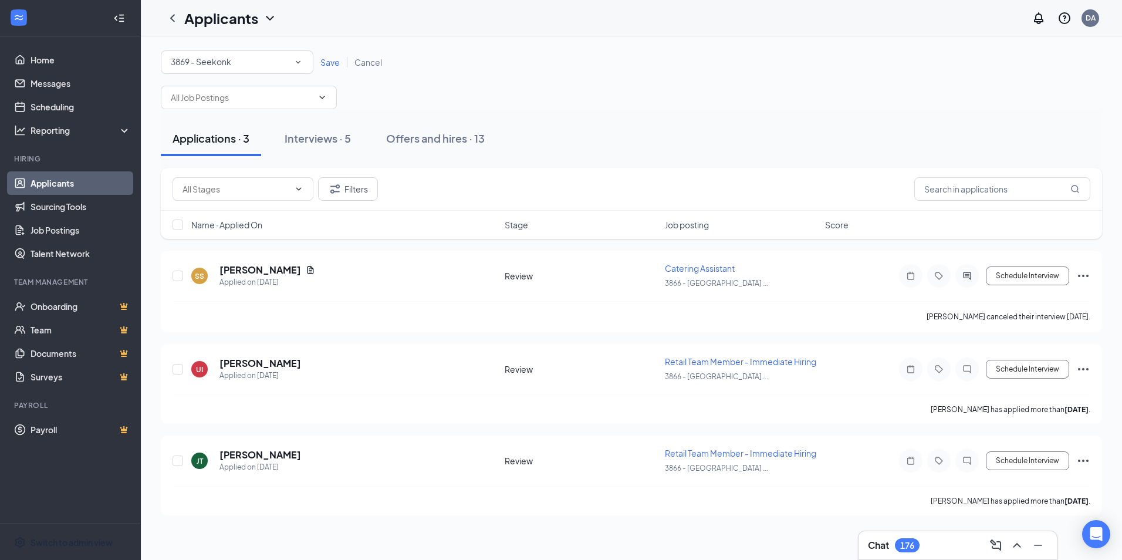
click at [329, 65] on span "Save" at bounding box center [330, 62] width 19 height 11
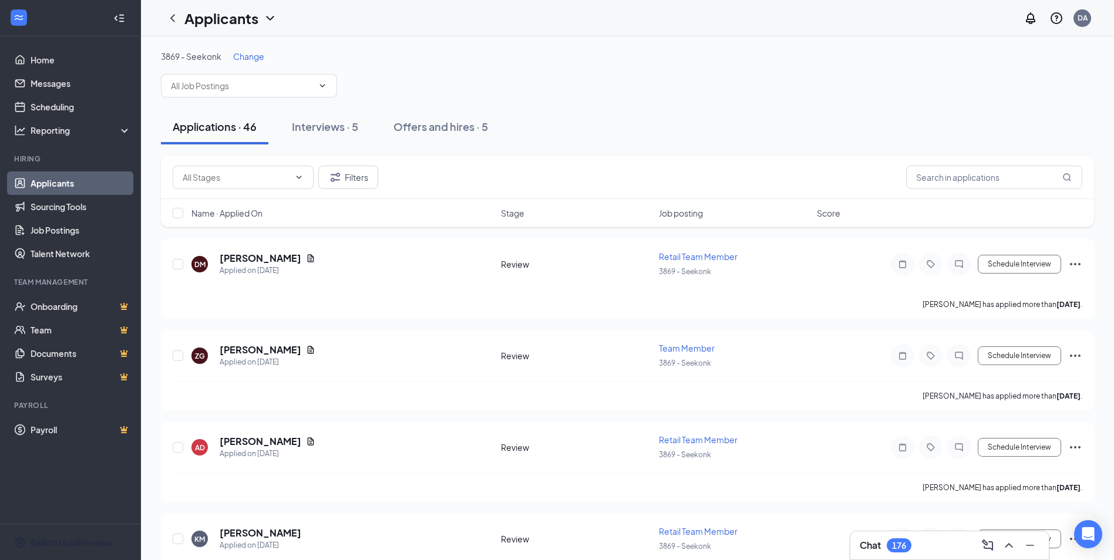
click at [252, 56] on span "Change" at bounding box center [248, 56] width 31 height 11
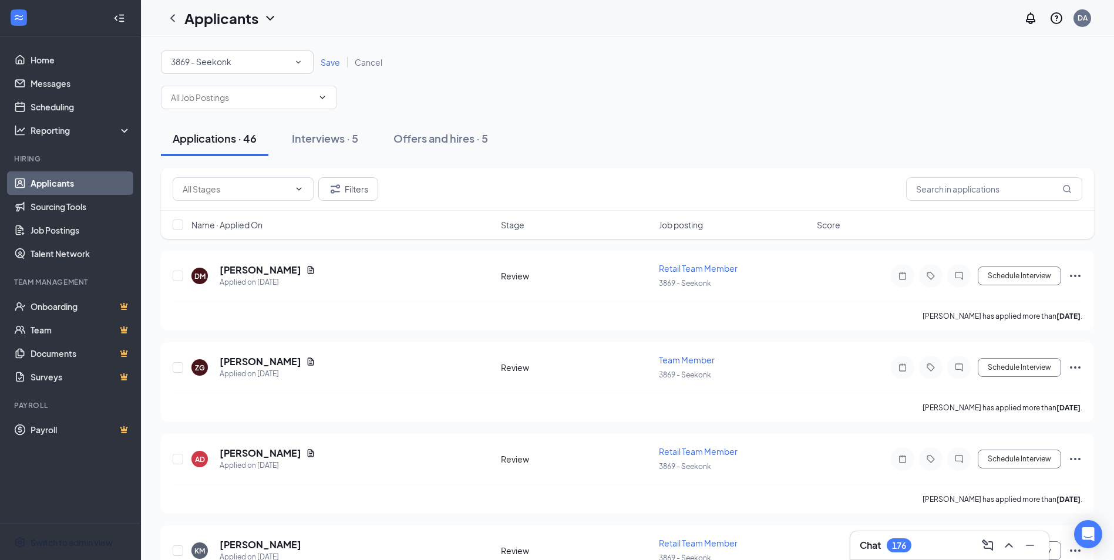
click at [490, 61] on div "All Locations 3869 - Seekonk Save Cancel" at bounding box center [627, 61] width 933 height 23
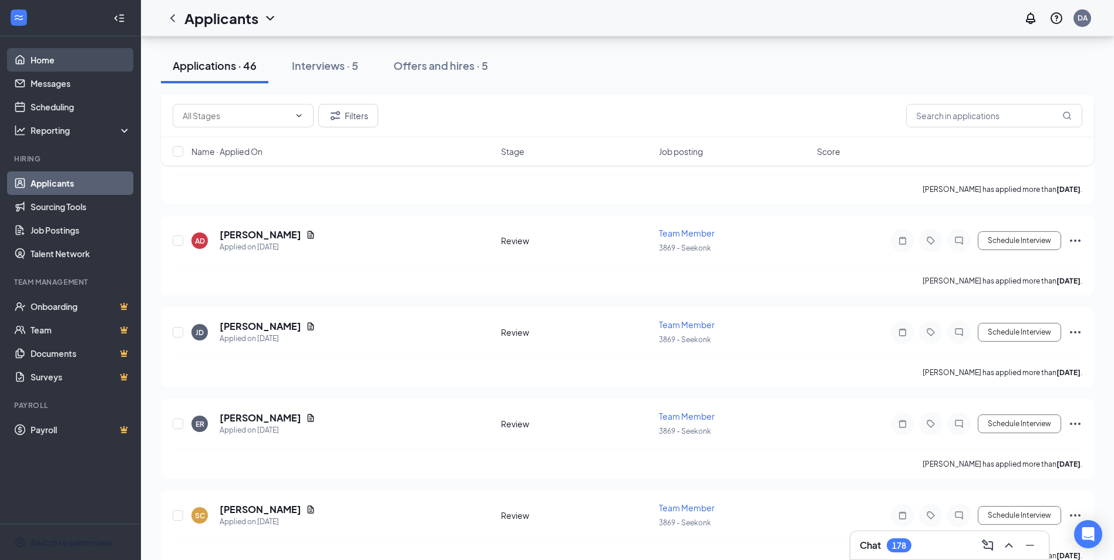
scroll to position [1665, 0]
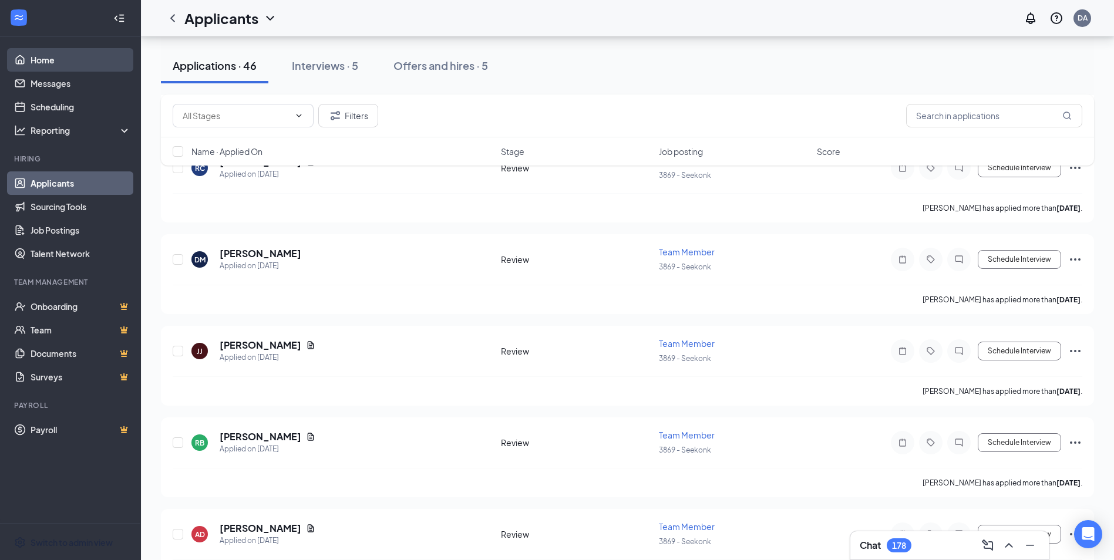
drag, startPoint x: 61, startPoint y: 58, endPoint x: 85, endPoint y: 60, distance: 24.2
click at [61, 58] on link "Home" at bounding box center [81, 59] width 100 height 23
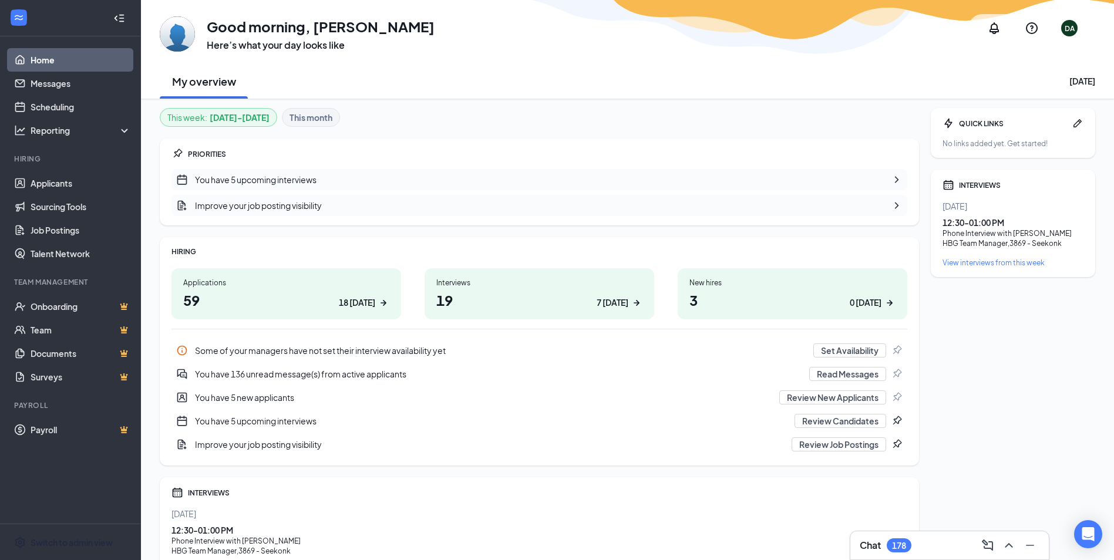
click at [992, 29] on icon "Notifications" at bounding box center [993, 28] width 9 height 12
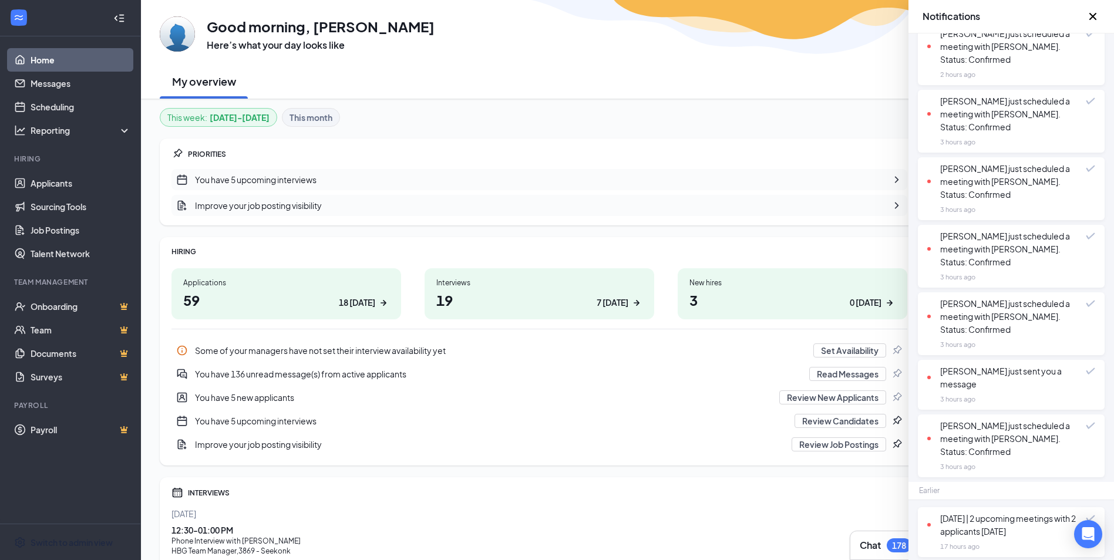
scroll to position [294, 0]
click at [689, 70] on div "My overview [DATE]" at bounding box center [627, 80] width 935 height 35
click at [61, 174] on link "Applicants" at bounding box center [81, 182] width 100 height 23
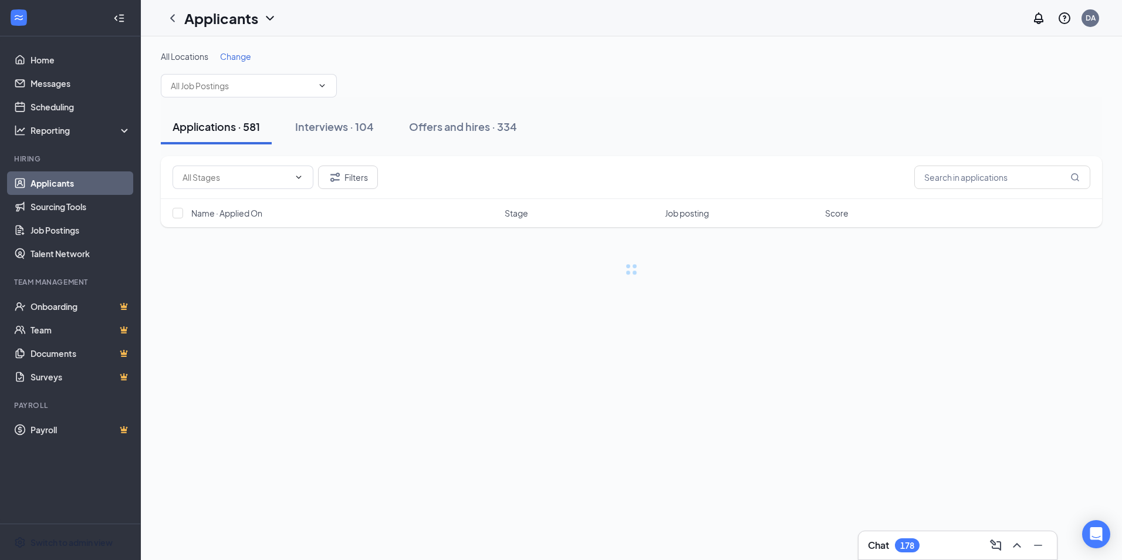
click at [235, 51] on span "Change" at bounding box center [235, 56] width 31 height 11
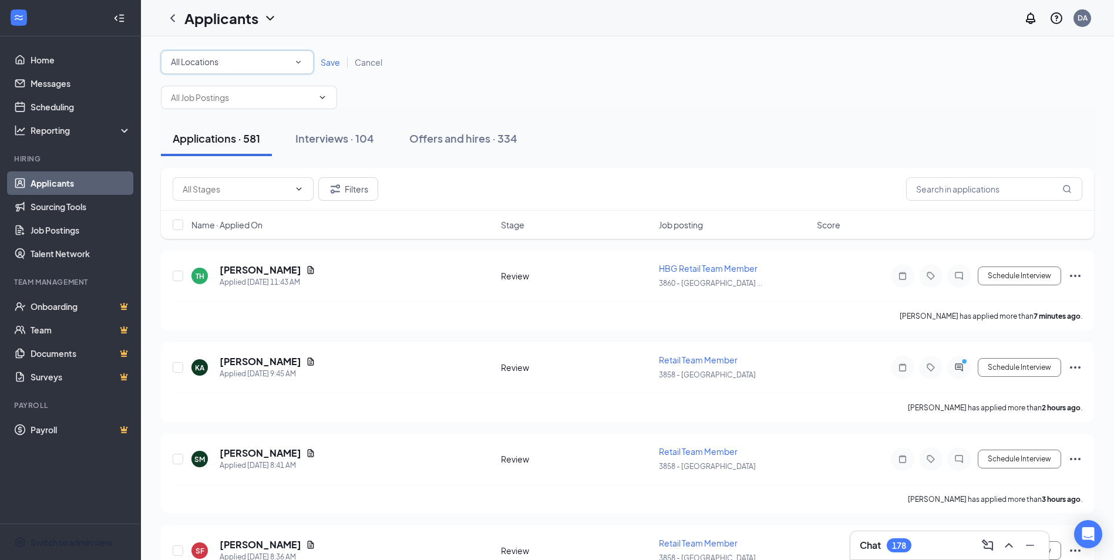
click at [264, 58] on div "All Locations" at bounding box center [237, 62] width 133 height 14
type input "plain"
click at [252, 92] on div "3873 - [GEOGRAPHIC_DATA]" at bounding box center [237, 95] width 134 height 14
click at [330, 61] on span "Save" at bounding box center [330, 62] width 19 height 11
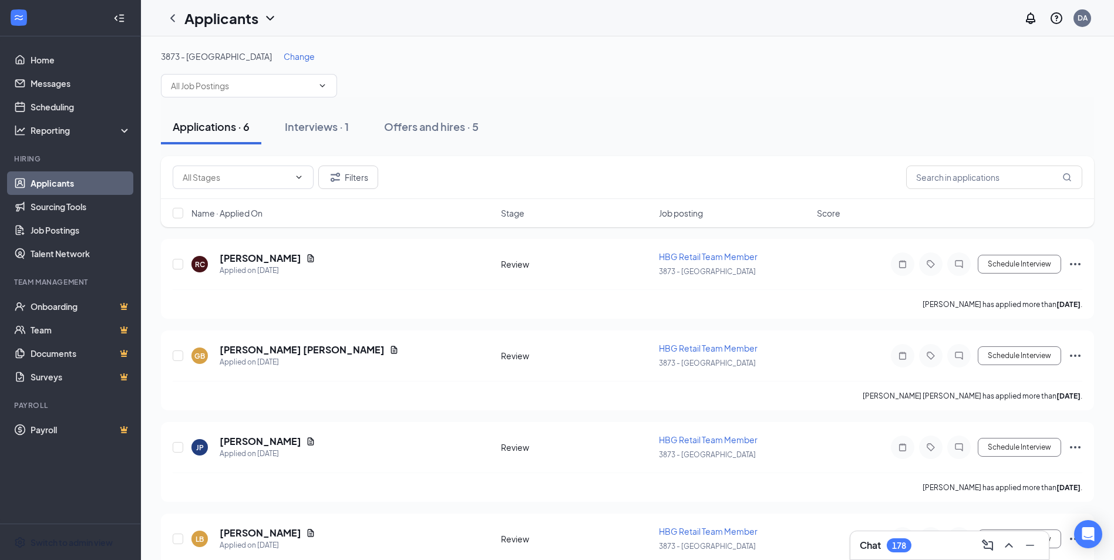
click at [284, 58] on span "Change" at bounding box center [299, 56] width 31 height 11
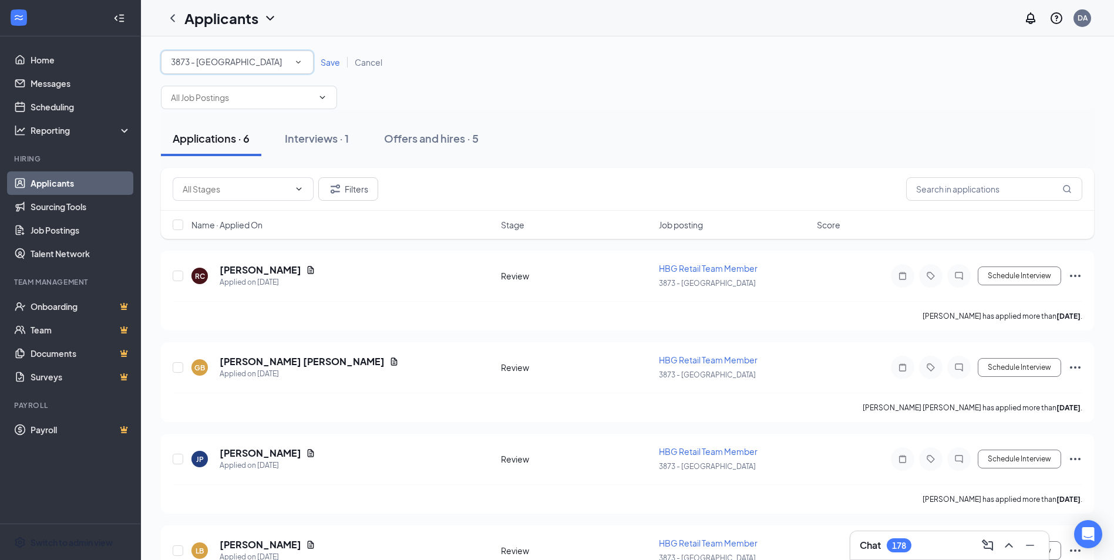
click at [262, 62] on div "3873 - [GEOGRAPHIC_DATA]" at bounding box center [237, 62] width 133 height 14
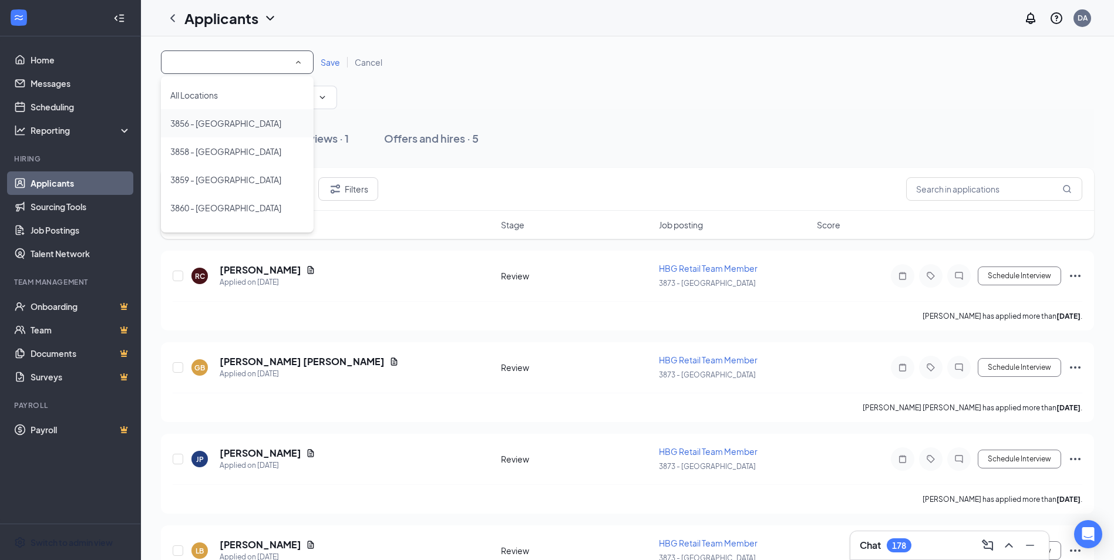
click at [255, 124] on span "3856 - [GEOGRAPHIC_DATA]" at bounding box center [225, 123] width 111 height 11
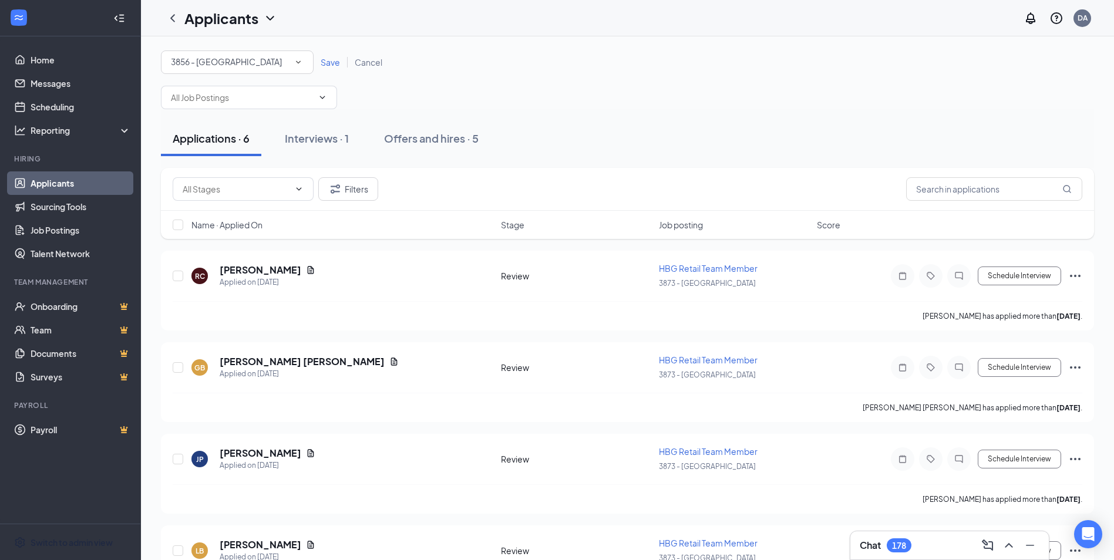
click at [334, 59] on span "Save" at bounding box center [330, 62] width 19 height 11
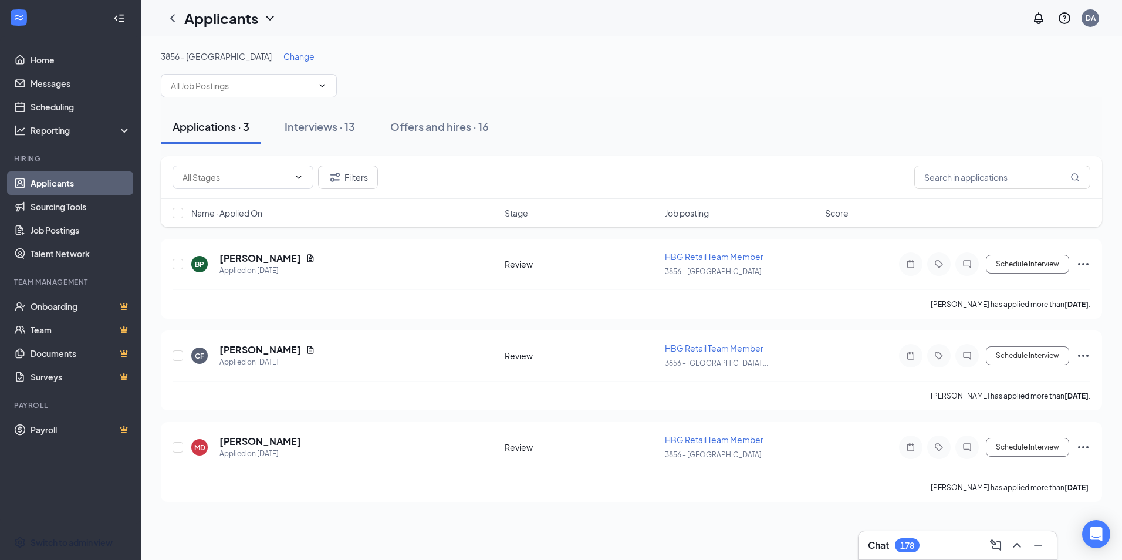
click at [284, 50] on div "Change" at bounding box center [299, 56] width 31 height 12
click at [284, 56] on span "Change" at bounding box center [299, 56] width 31 height 11
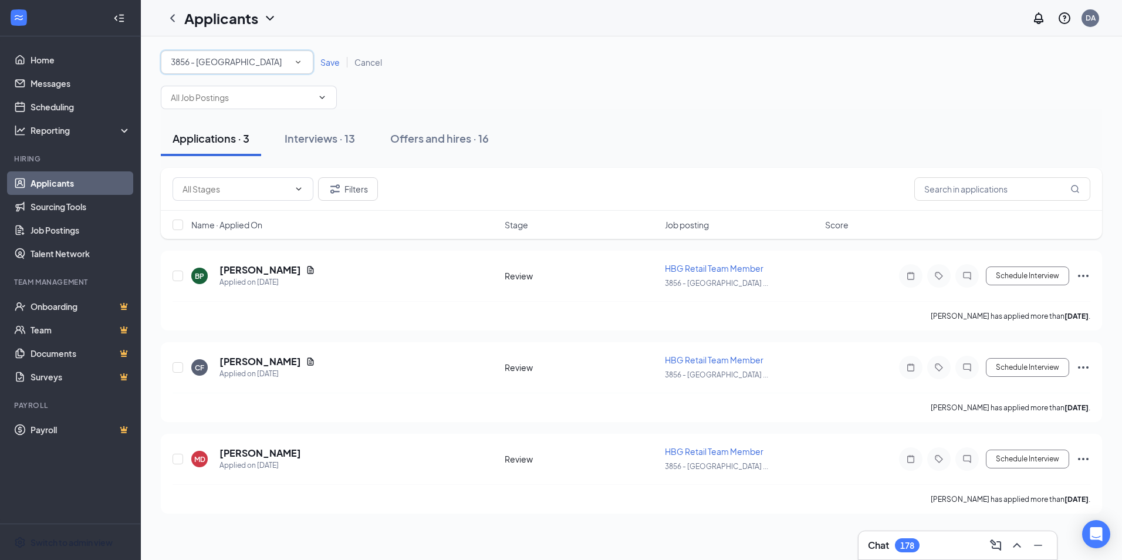
click at [268, 70] on div "All Locations 3856 - [GEOGRAPHIC_DATA]" at bounding box center [237, 61] width 153 height 23
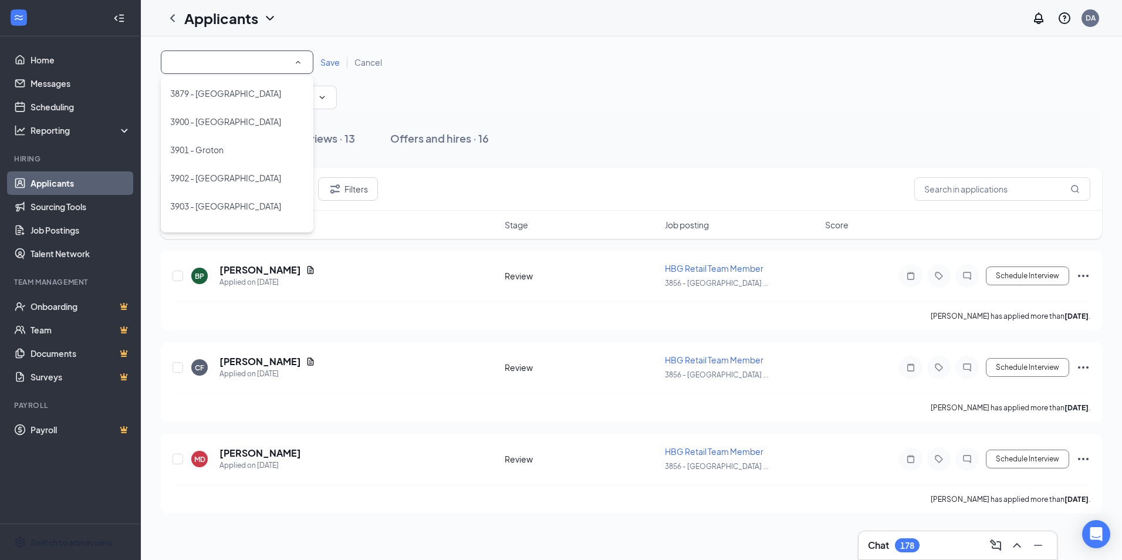
scroll to position [379, 0]
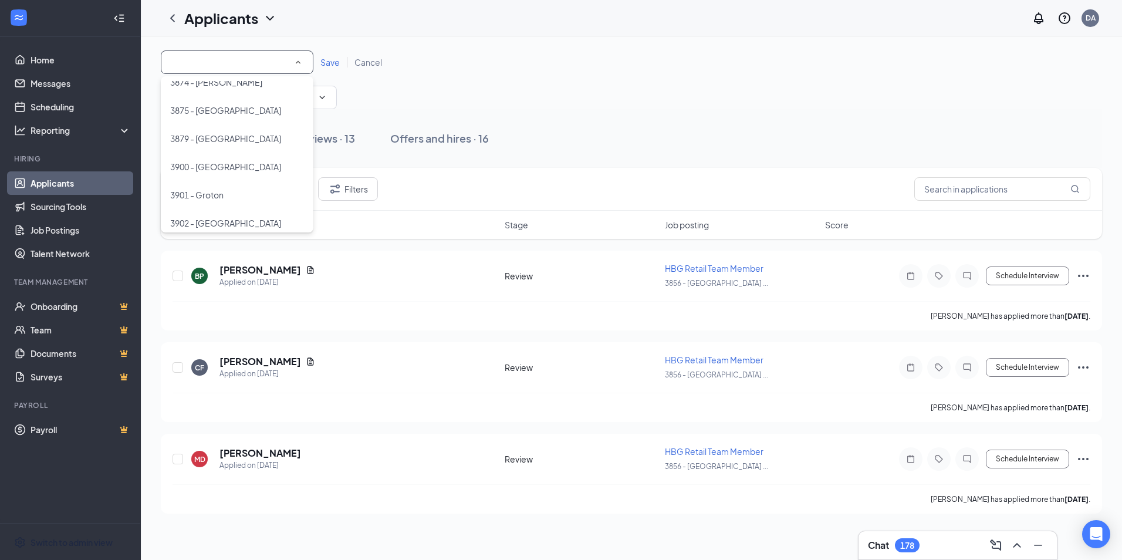
click at [439, 99] on div "All Locations 3856 - [GEOGRAPHIC_DATA] Save Cancel" at bounding box center [632, 79] width 942 height 59
